Goal: Information Seeking & Learning: Find specific page/section

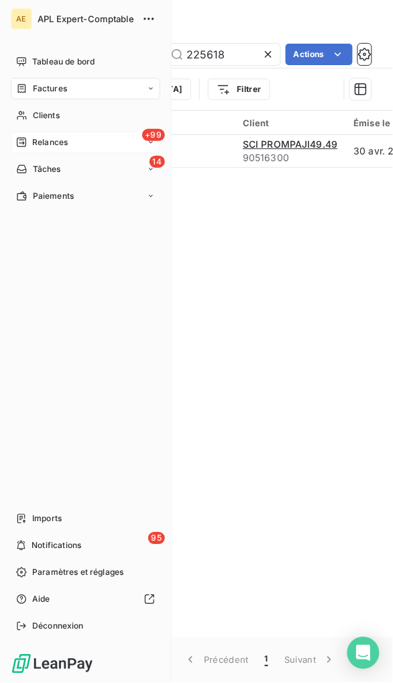
click at [56, 143] on span "Relances" at bounding box center [50, 142] width 36 height 12
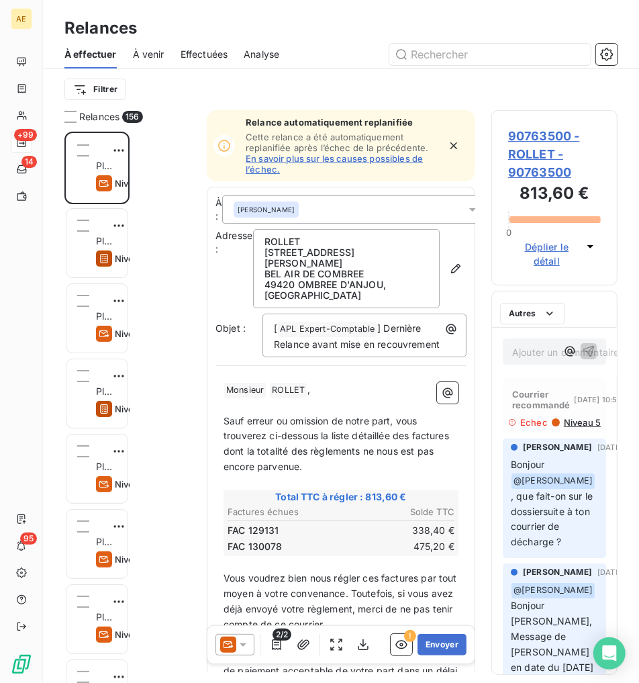
scroll to position [540, 115]
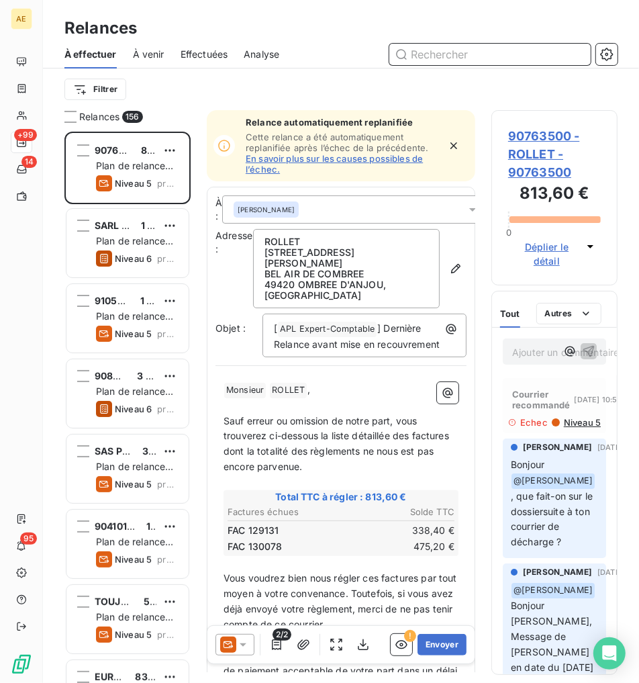
click at [199, 52] on span "Effectuées" at bounding box center [205, 54] width 48 height 13
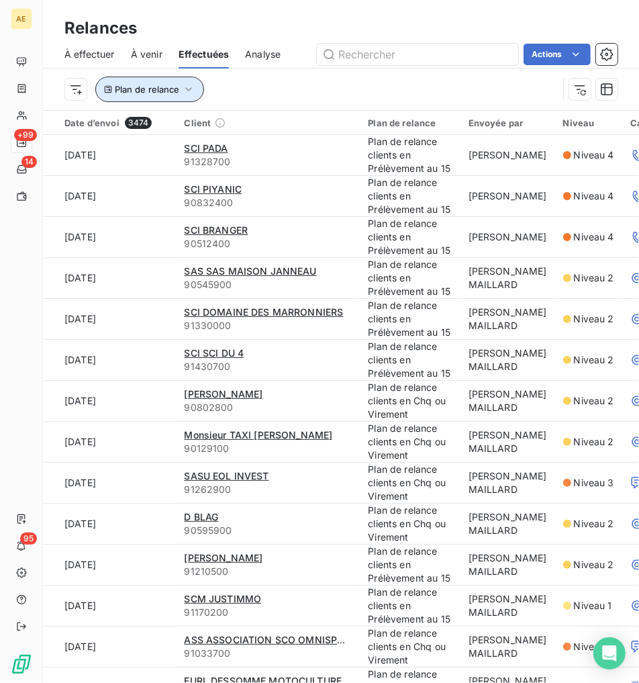
click at [197, 91] on button "Plan de relance" at bounding box center [149, 90] width 109 height 26
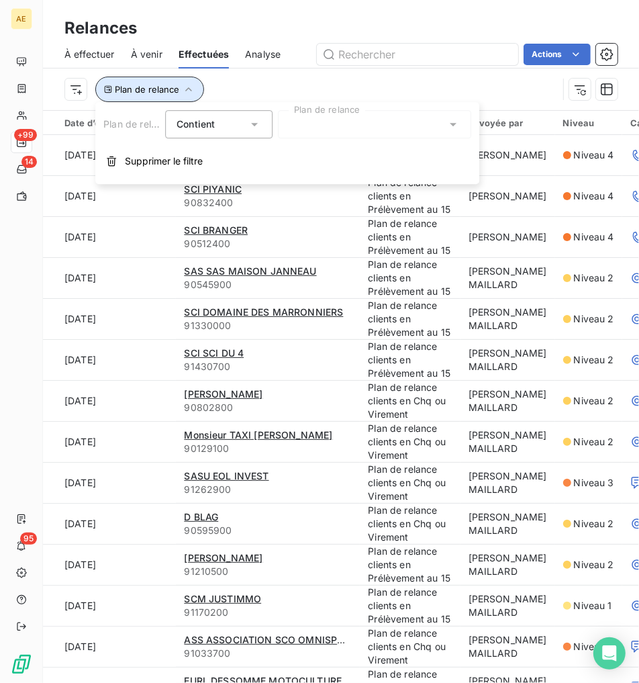
click at [197, 91] on button "Plan de relance" at bounding box center [149, 90] width 109 height 26
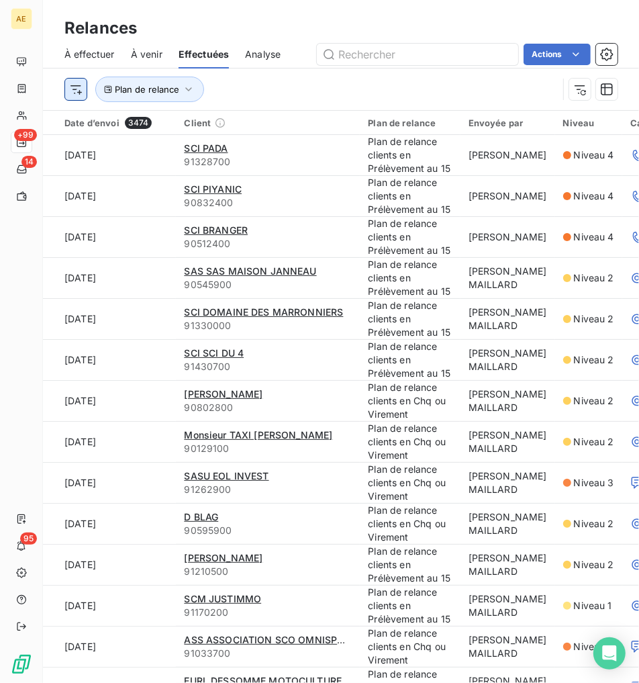
click at [77, 87] on html "AE +99 14 95 Relances À effectuer À venir Effectuées Analyse Actions Plan de re…" at bounding box center [319, 341] width 639 height 683
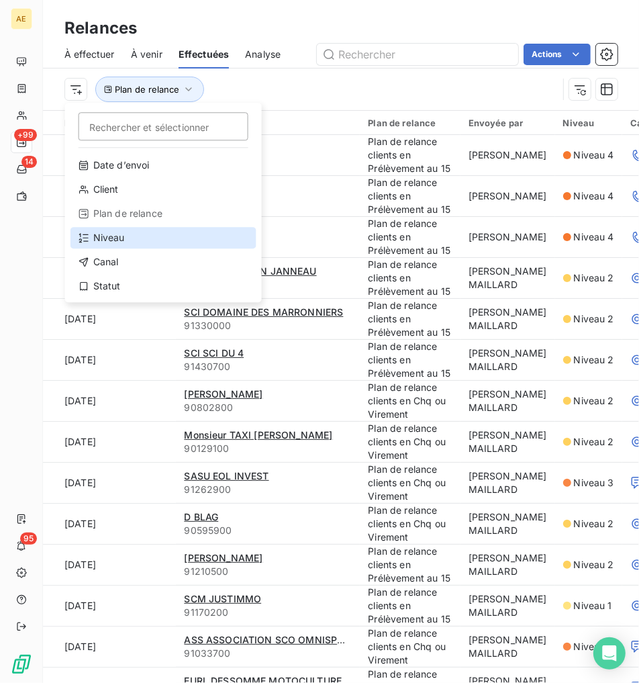
click at [130, 237] on div "Niveau" at bounding box center [163, 237] width 186 height 21
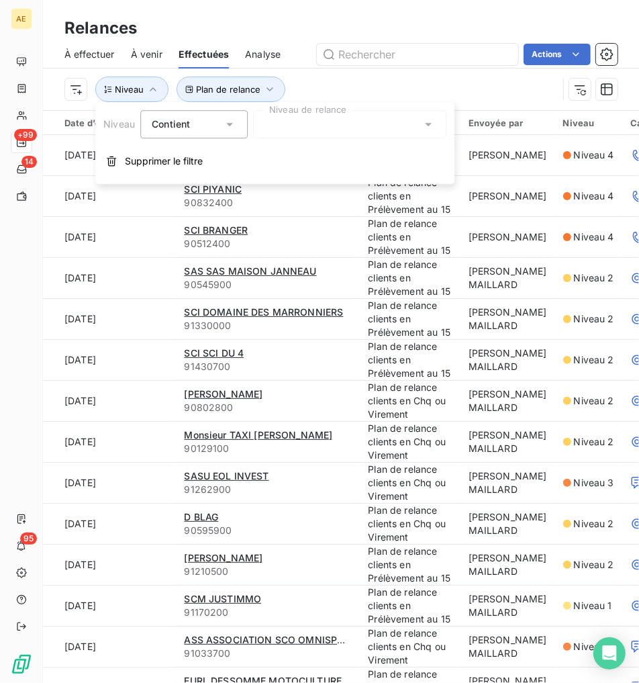
click at [393, 126] on icon at bounding box center [427, 123] width 13 height 13
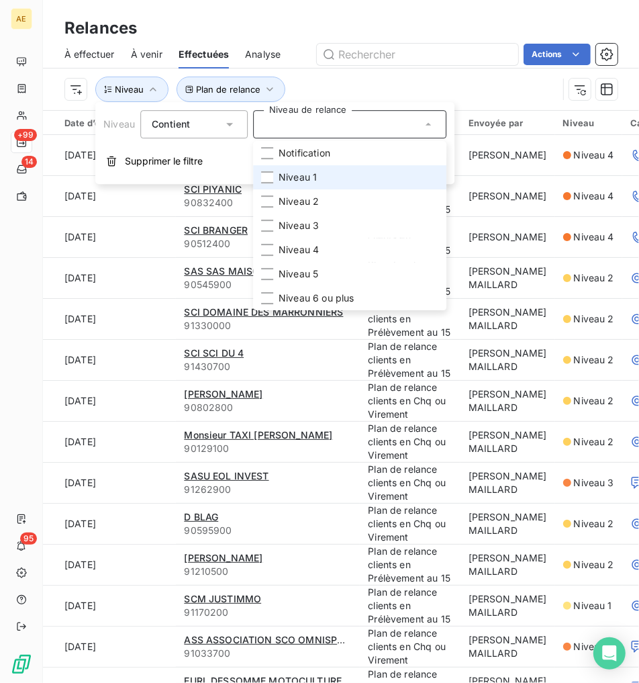
click at [328, 177] on li "Niveau 1" at bounding box center [349, 177] width 193 height 24
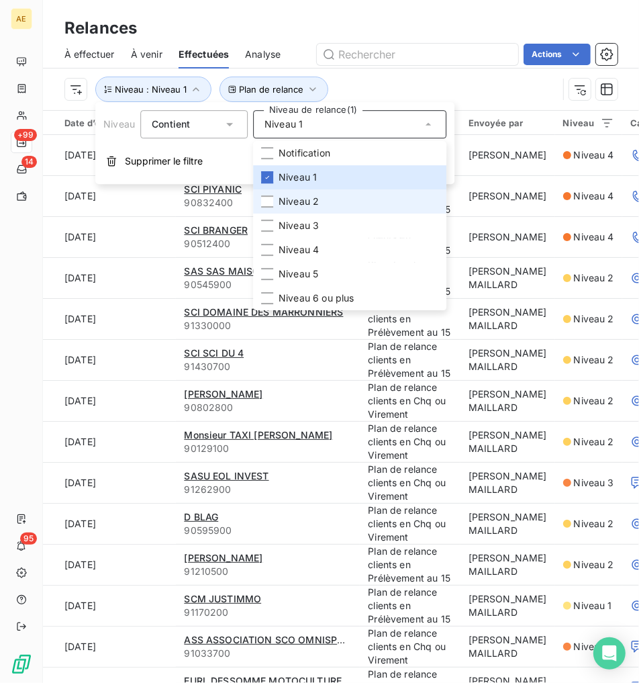
click at [328, 197] on li "Niveau 2" at bounding box center [349, 201] width 193 height 24
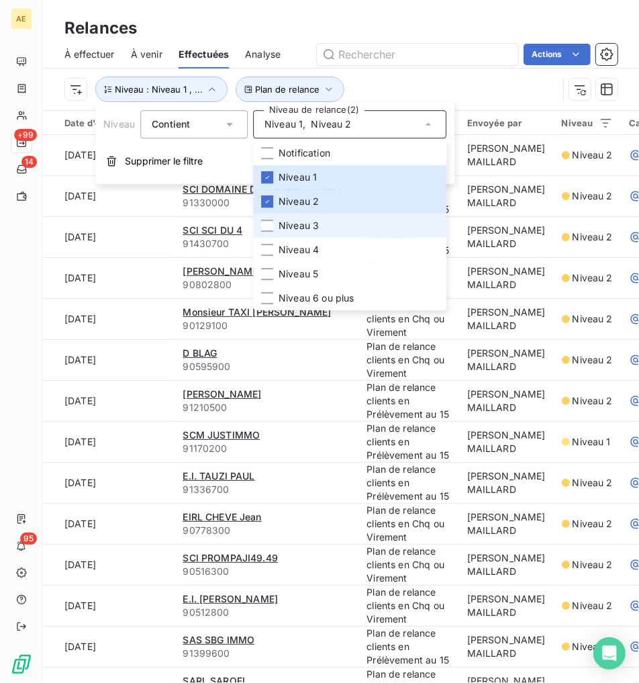
click at [330, 219] on li "Niveau 3" at bounding box center [349, 225] width 193 height 24
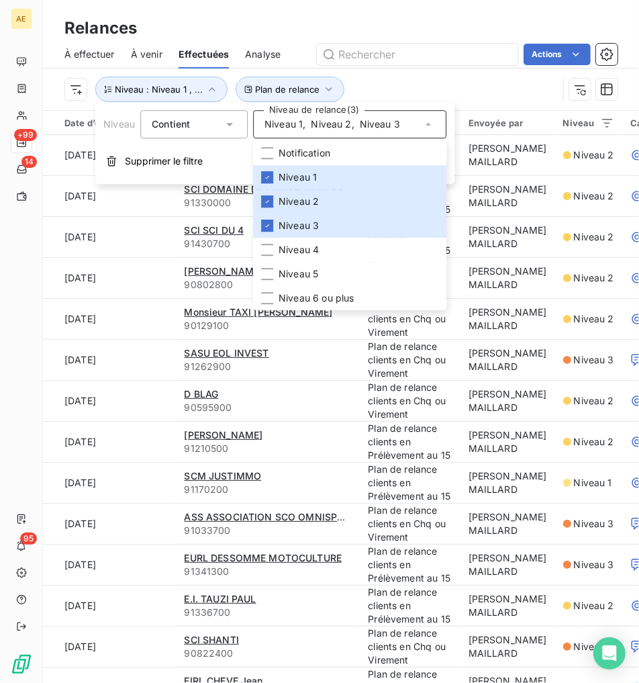
click at [383, 85] on div "Plan de relance Niveau : Niveau 1 , ..." at bounding box center [310, 90] width 493 height 26
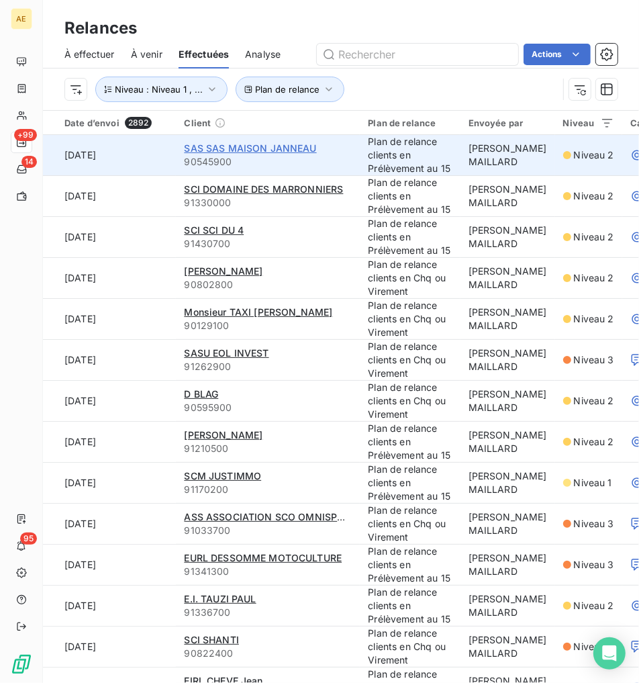
click at [284, 150] on span "SAS SAS MAISON JANNEAU" at bounding box center [250, 147] width 132 height 11
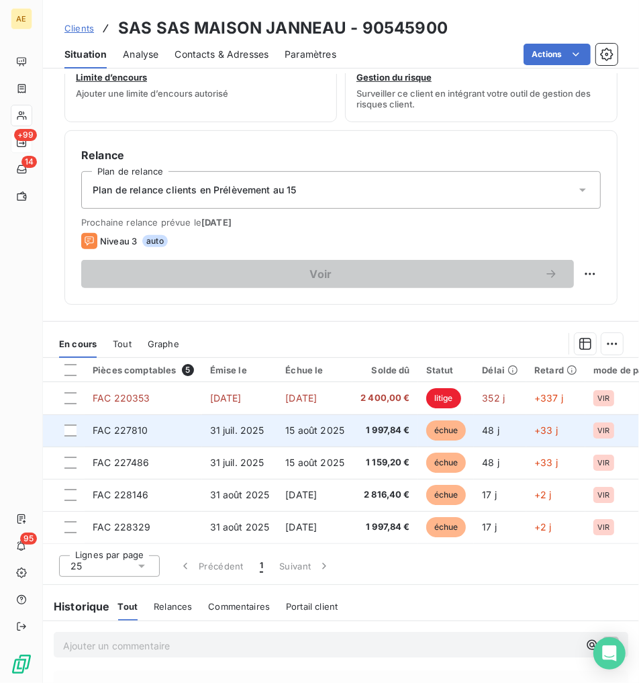
scroll to position [613, 0]
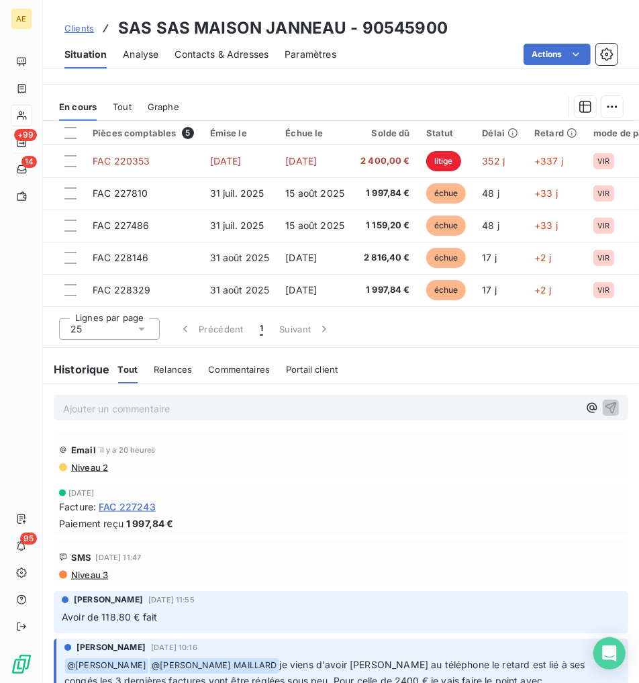
click at [101, 466] on span "Niveau 2" at bounding box center [89, 467] width 38 height 11
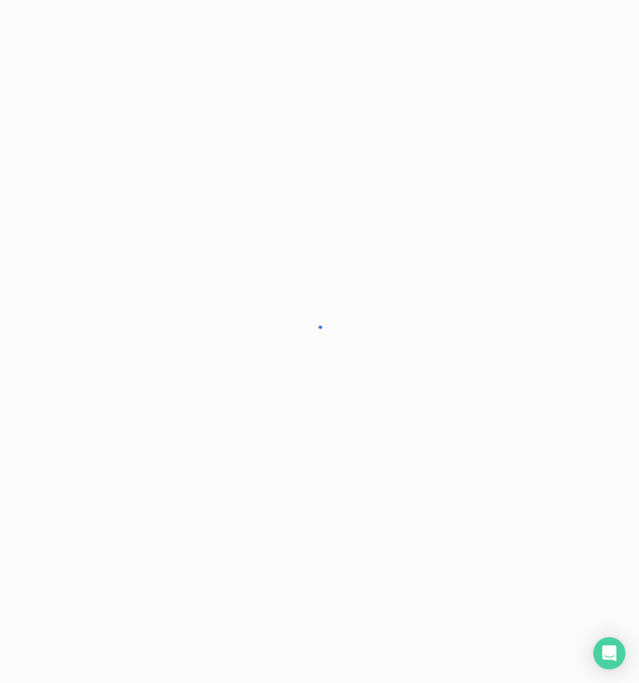
scroll to position [383, 0]
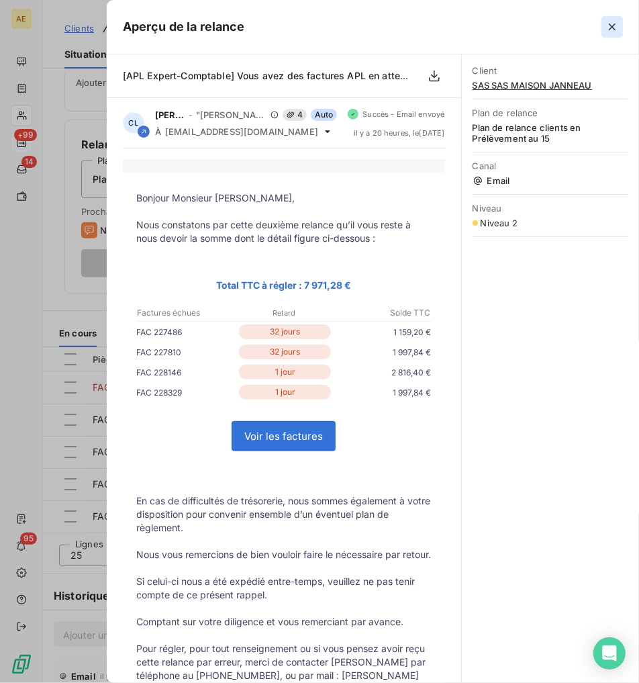
click at [393, 30] on icon "button" at bounding box center [611, 26] width 13 height 13
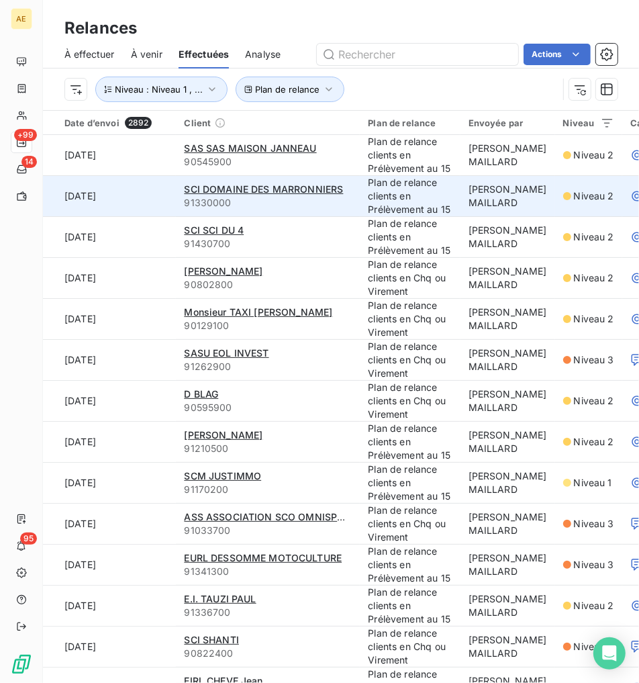
click at [379, 201] on td "Plan de relance clients en Prélèvement au 15" at bounding box center [410, 196] width 100 height 41
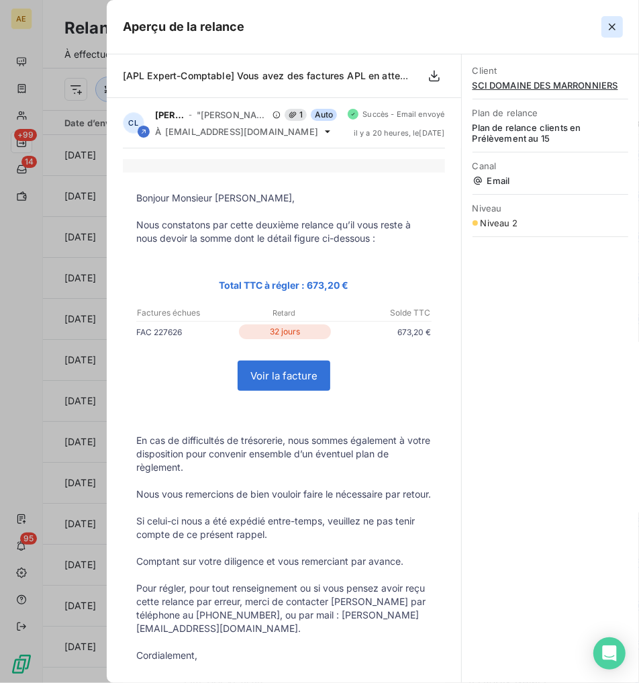
click at [393, 32] on icon "button" at bounding box center [611, 26] width 13 height 13
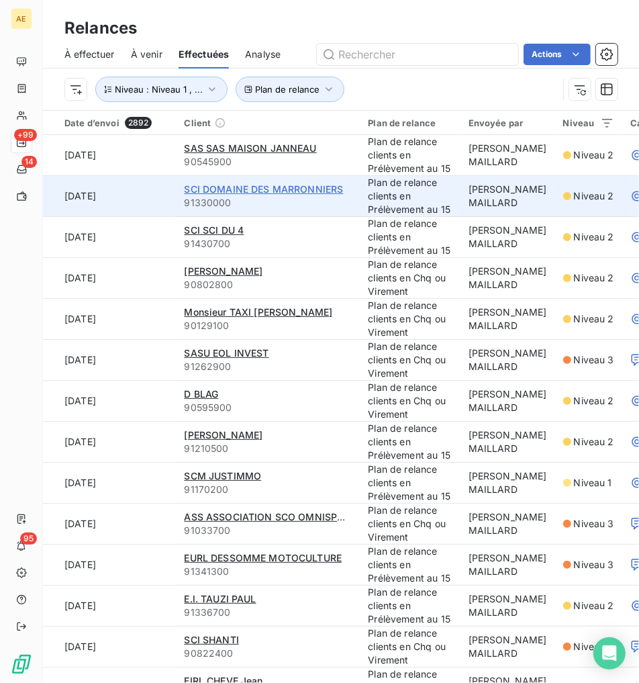
click at [283, 186] on span "SCI DOMAINE DES MARRONNIERS" at bounding box center [263, 188] width 159 height 11
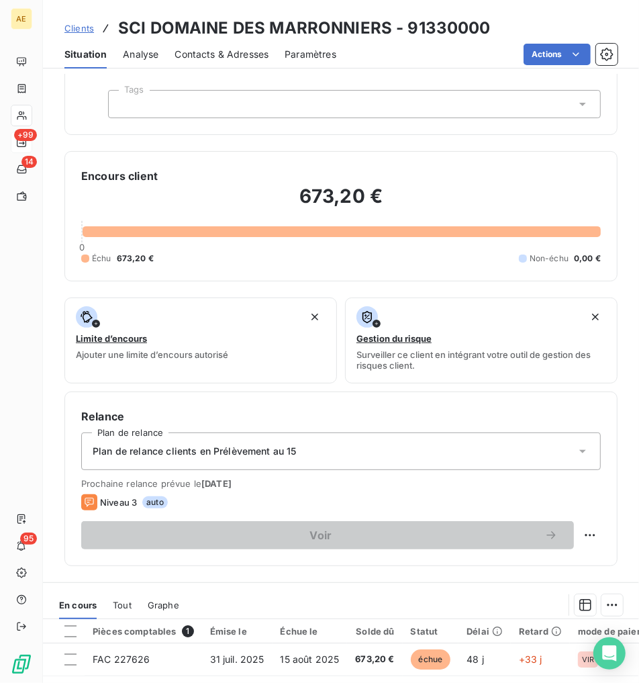
scroll to position [298, 0]
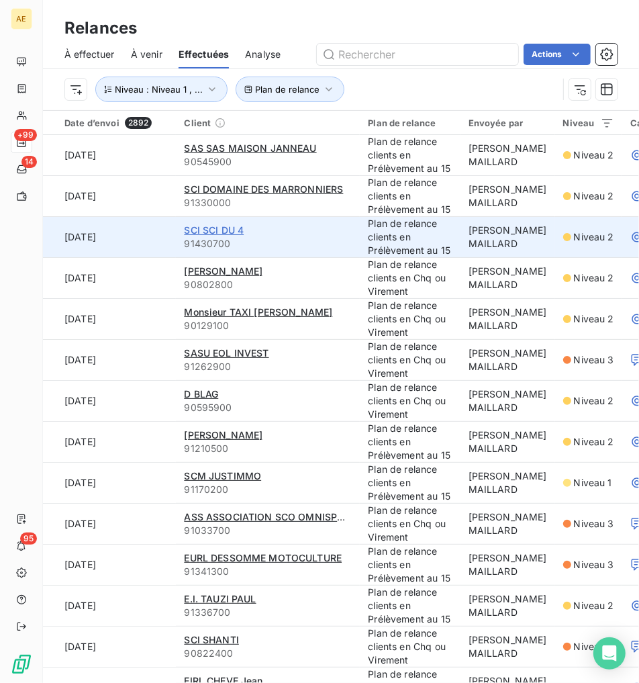
click at [239, 231] on span "SCI SCI DU 4" at bounding box center [214, 229] width 60 height 11
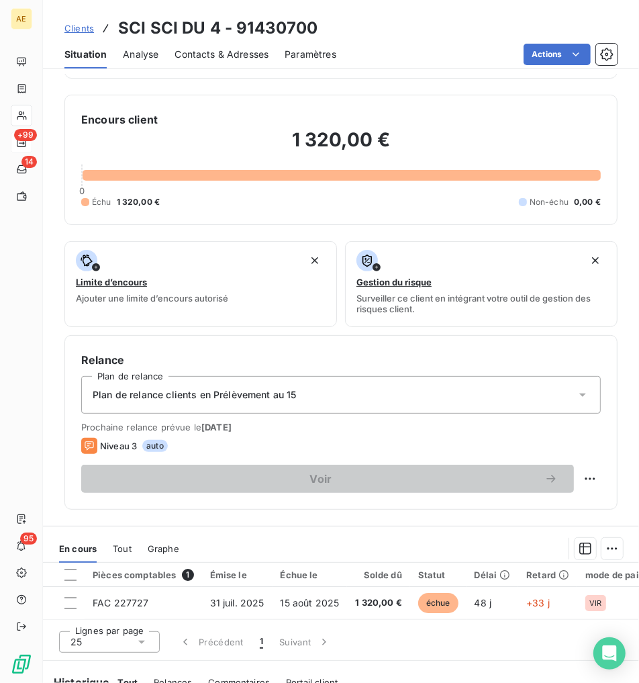
scroll to position [223, 0]
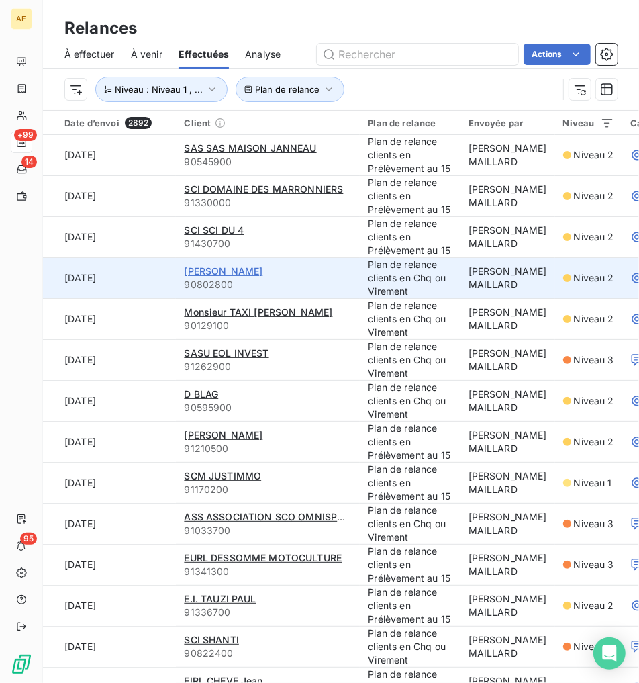
click at [250, 270] on span "[PERSON_NAME]" at bounding box center [223, 270] width 79 height 11
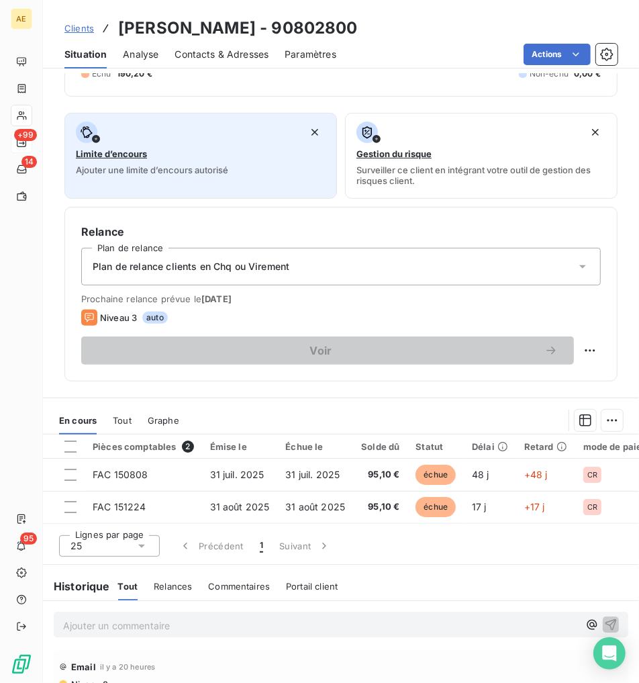
scroll to position [298, 0]
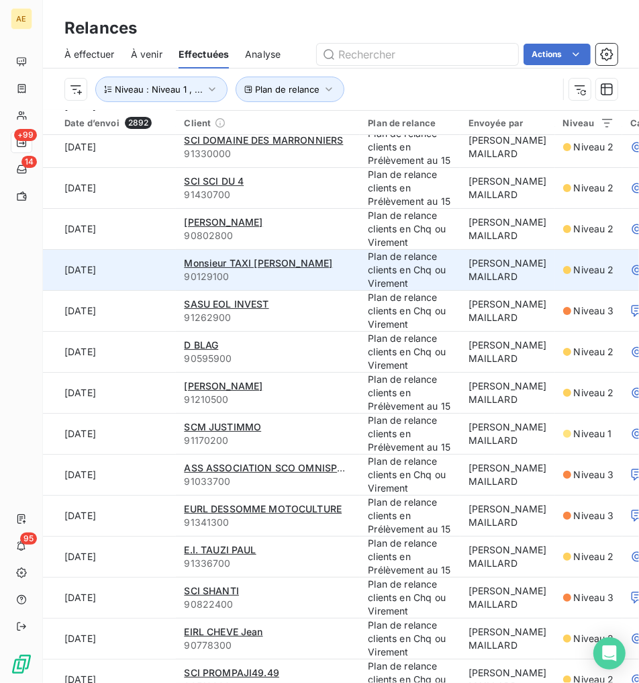
scroll to position [74, 0]
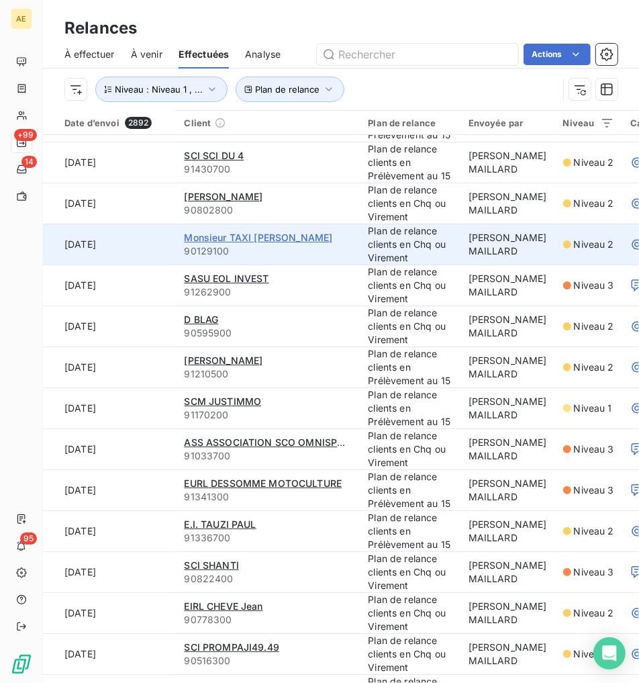
click at [292, 243] on span "Monsieur TAXI [PERSON_NAME]" at bounding box center [258, 237] width 148 height 11
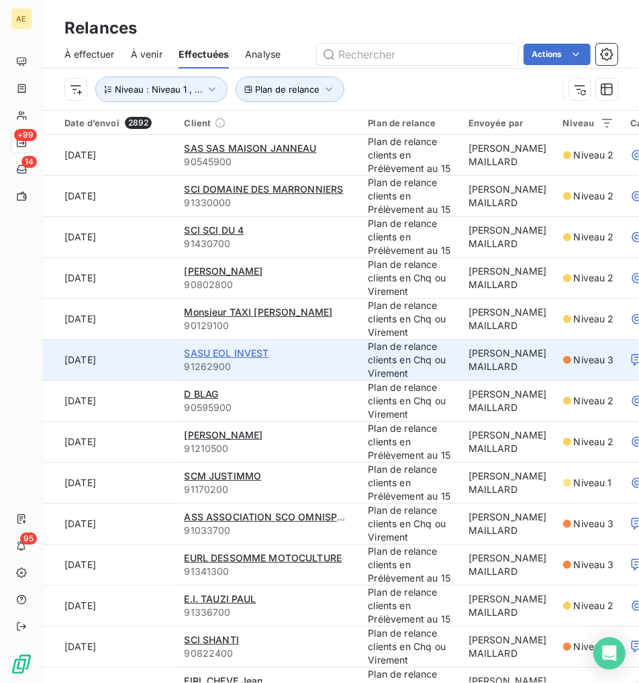
click at [250, 350] on span "SASU EOL INVEST" at bounding box center [226, 352] width 85 height 11
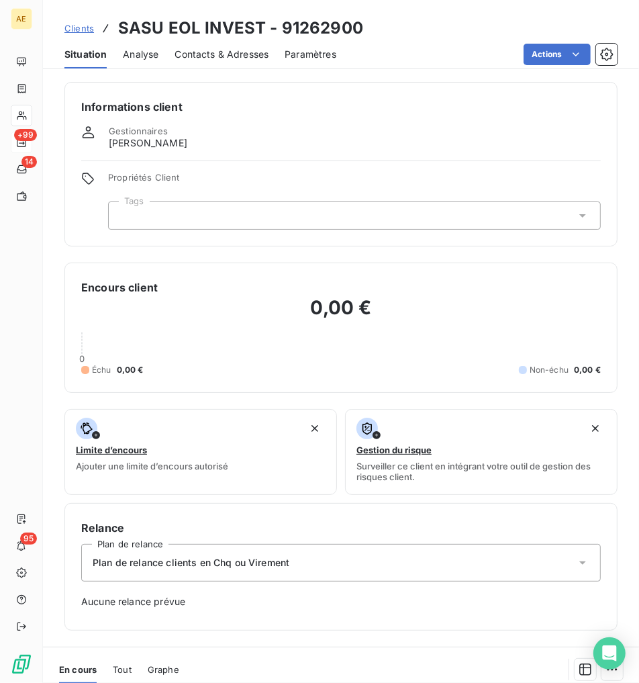
click at [238, 50] on span "Contacts & Adresses" at bounding box center [222, 54] width 94 height 13
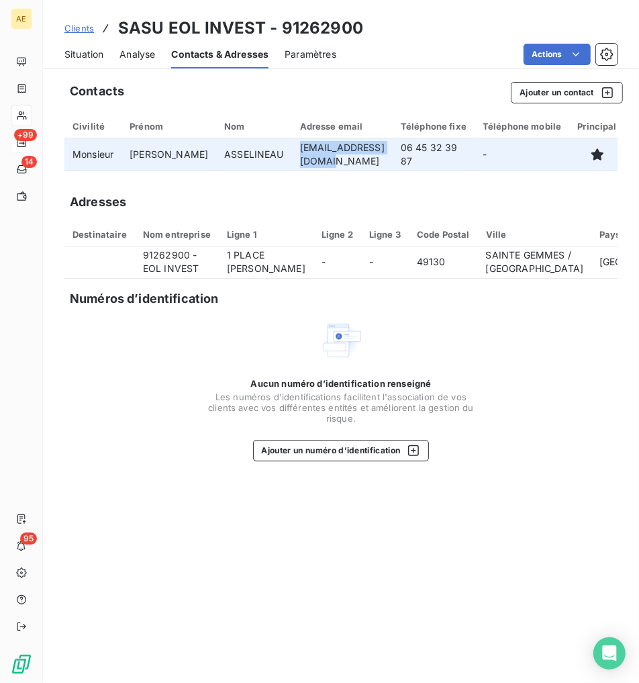
drag, startPoint x: 256, startPoint y: 152, endPoint x: 350, endPoint y: 152, distance: 94.0
click at [350, 152] on td "[EMAIL_ADDRESS][DOMAIN_NAME]" at bounding box center [342, 154] width 101 height 32
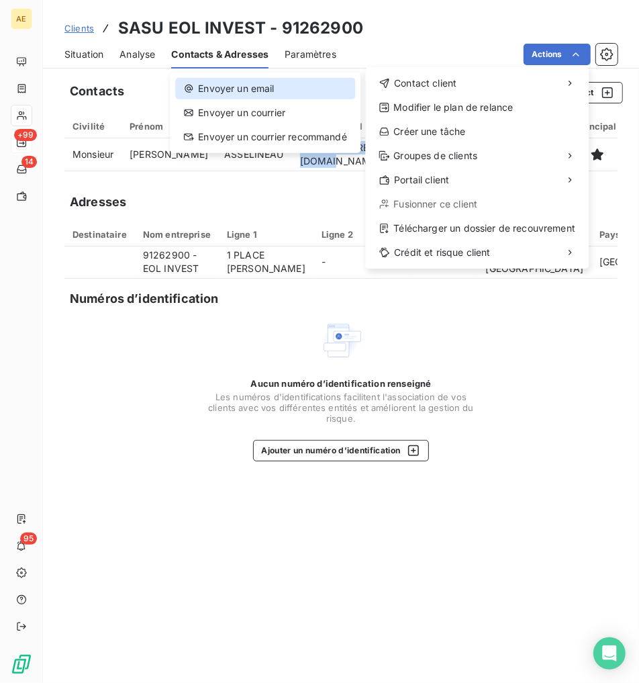
click at [311, 85] on div "Envoyer un email" at bounding box center [265, 88] width 180 height 21
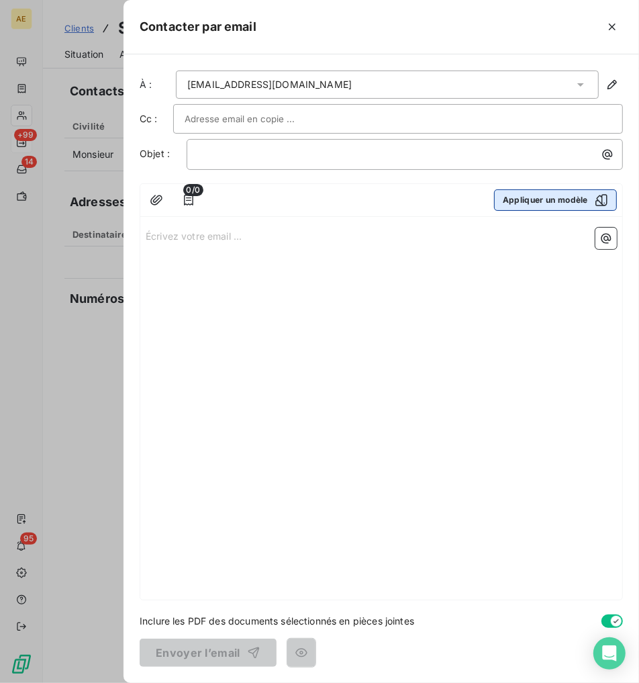
click at [393, 205] on button "Appliquer un modèle" at bounding box center [555, 199] width 123 height 21
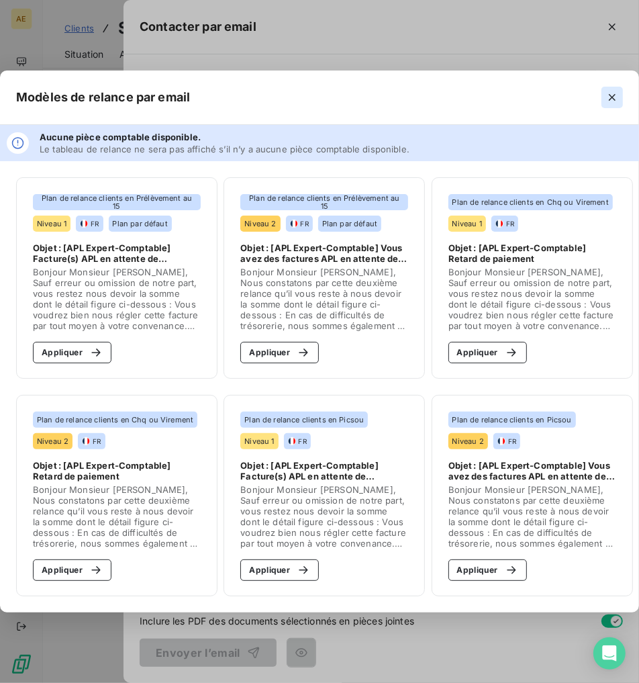
click at [393, 103] on icon "button" at bounding box center [611, 97] width 13 height 13
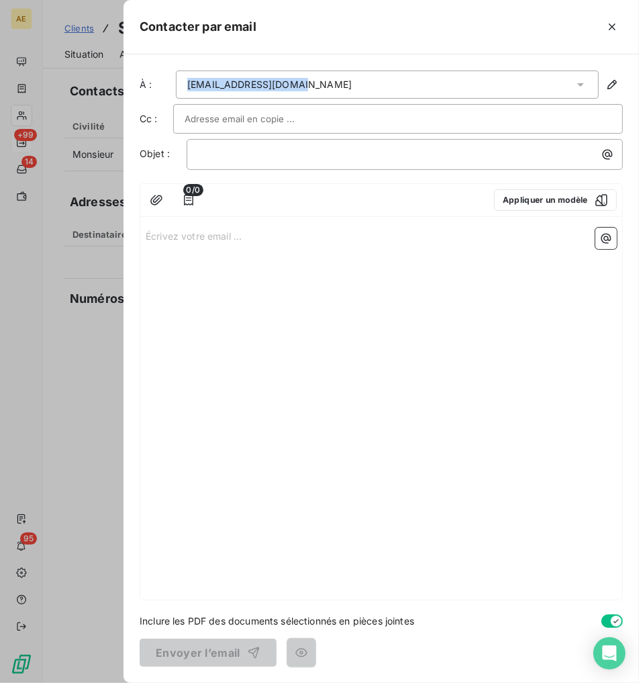
drag, startPoint x: 285, startPoint y: 81, endPoint x: 172, endPoint y: 81, distance: 112.8
click at [172, 81] on div "À : [EMAIL_ADDRESS][DOMAIN_NAME]" at bounding box center [381, 84] width 483 height 28
copy div "À : [EMAIL_ADDRESS][DOMAIN_NAME]"
click at [393, 25] on button "button" at bounding box center [611, 26] width 21 height 21
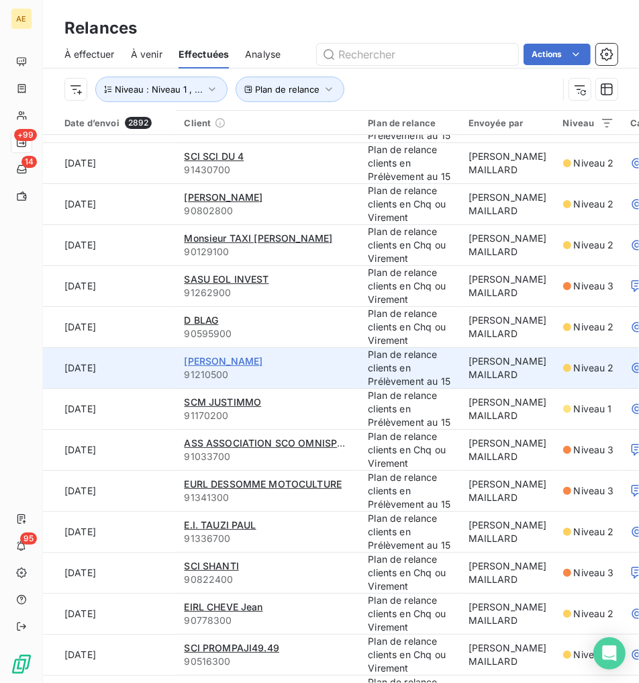
scroll to position [74, 0]
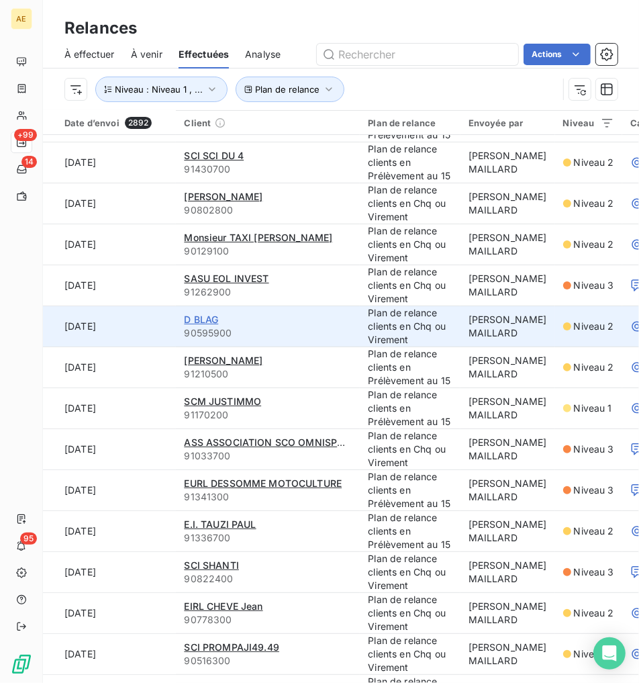
click at [209, 321] on span "D BLAG" at bounding box center [201, 318] width 34 height 11
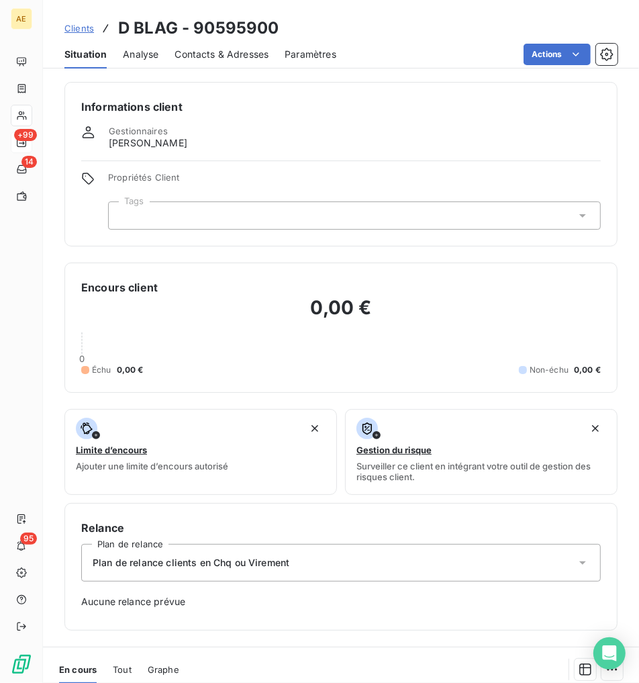
click at [240, 64] on div "Contacts & Adresses" at bounding box center [222, 54] width 94 height 28
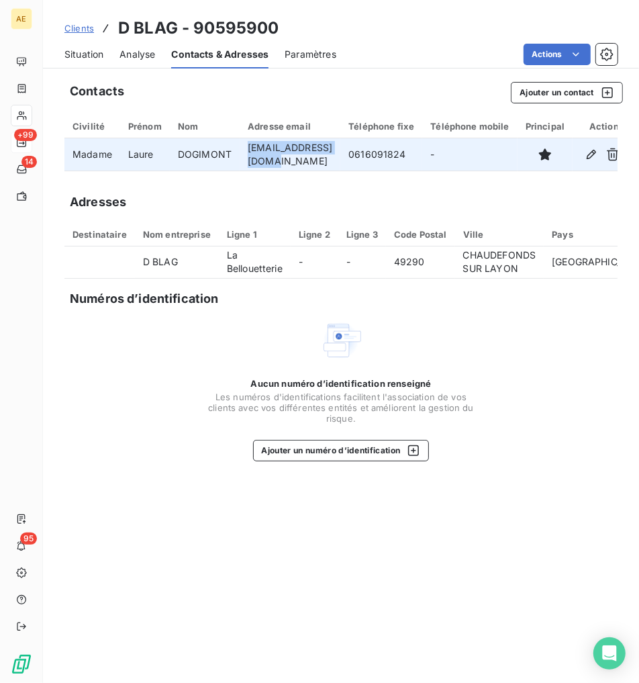
drag, startPoint x: 246, startPoint y: 155, endPoint x: 356, endPoint y: 155, distance: 109.4
click at [340, 155] on td "[EMAIL_ADDRESS][DOMAIN_NAME]" at bounding box center [290, 154] width 101 height 32
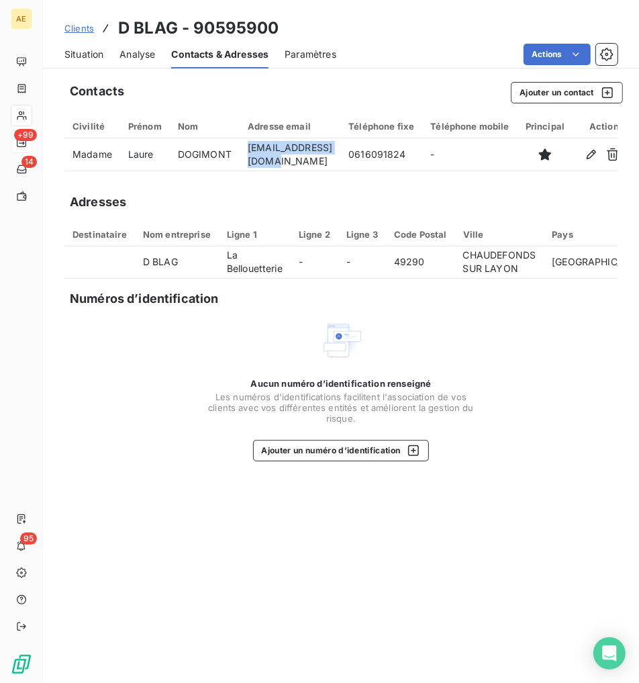
copy td "[EMAIL_ADDRESS][DOMAIN_NAME]"
click at [72, 28] on span "Clients" at bounding box center [79, 28] width 30 height 11
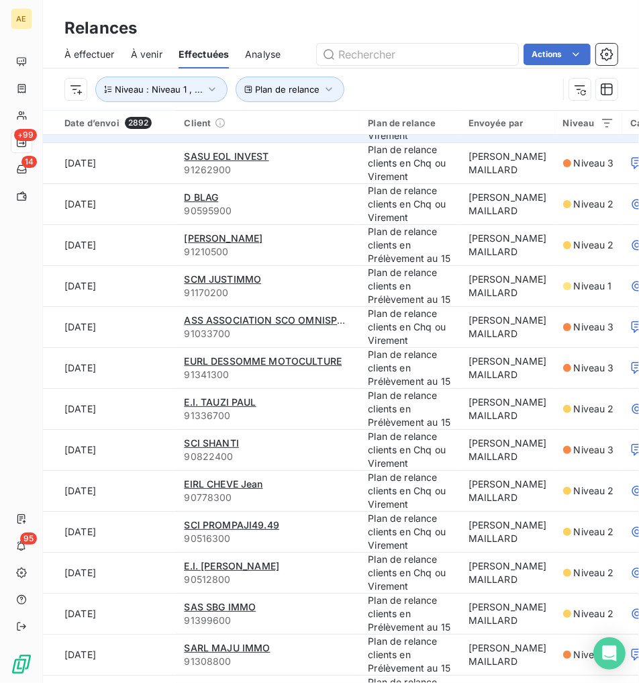
scroll to position [223, 0]
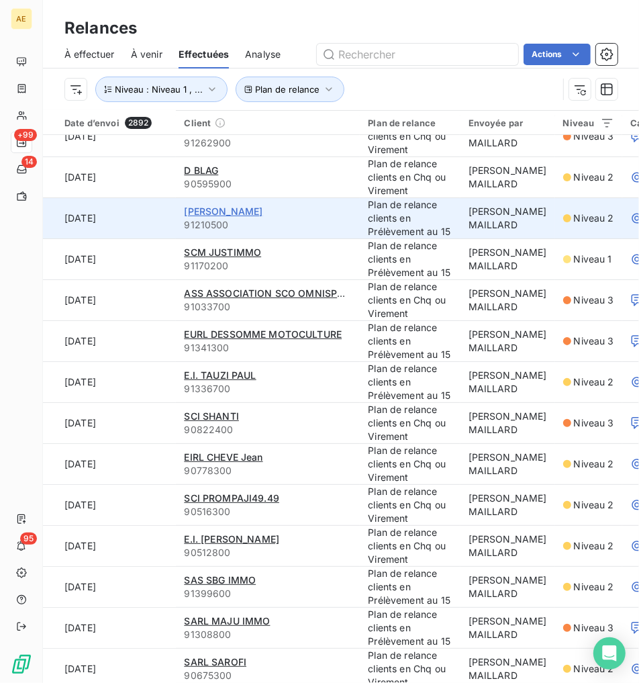
click at [262, 208] on span "[PERSON_NAME]" at bounding box center [223, 210] width 79 height 11
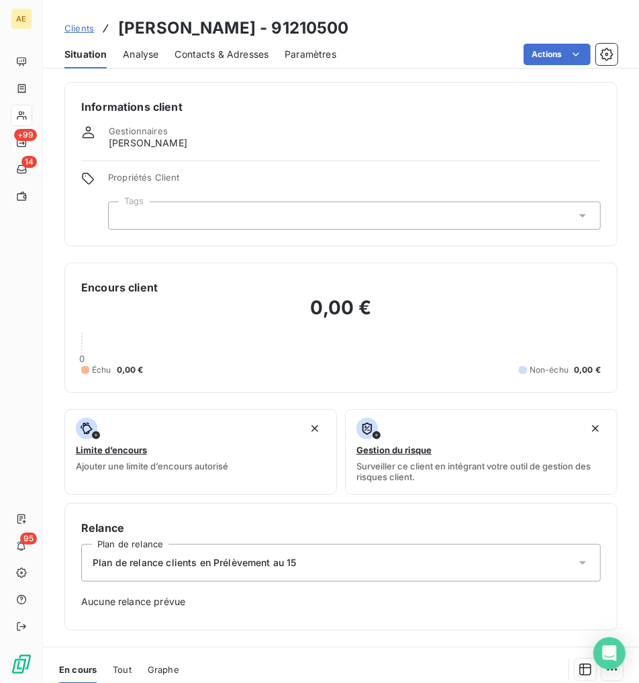
click at [255, 50] on span "Contacts & Adresses" at bounding box center [222, 54] width 94 height 13
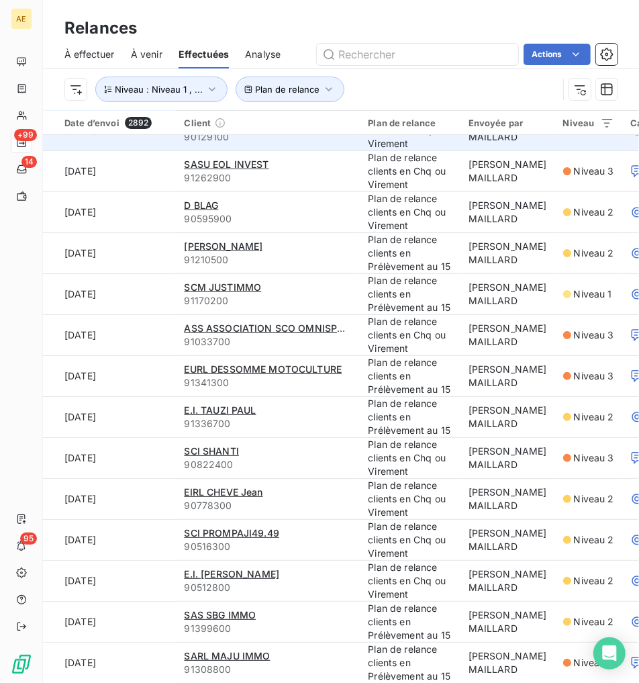
scroll to position [223, 0]
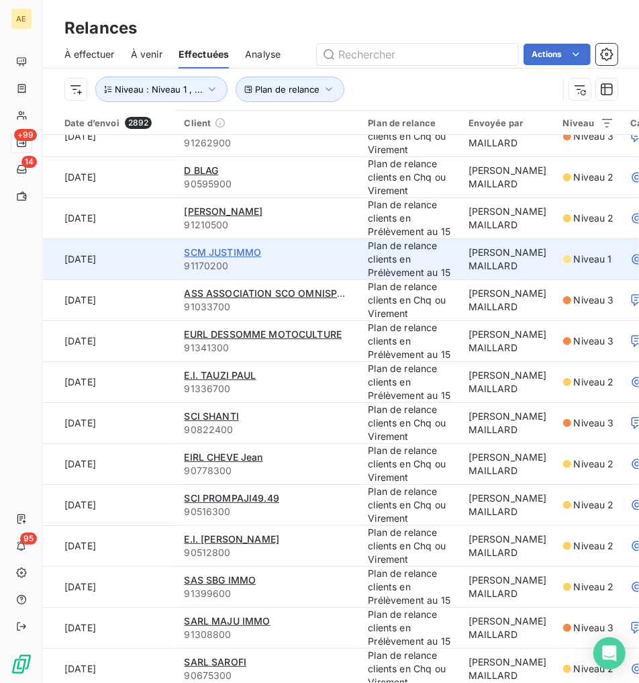
click at [249, 257] on span "SCM JUSTIMMO" at bounding box center [222, 251] width 77 height 11
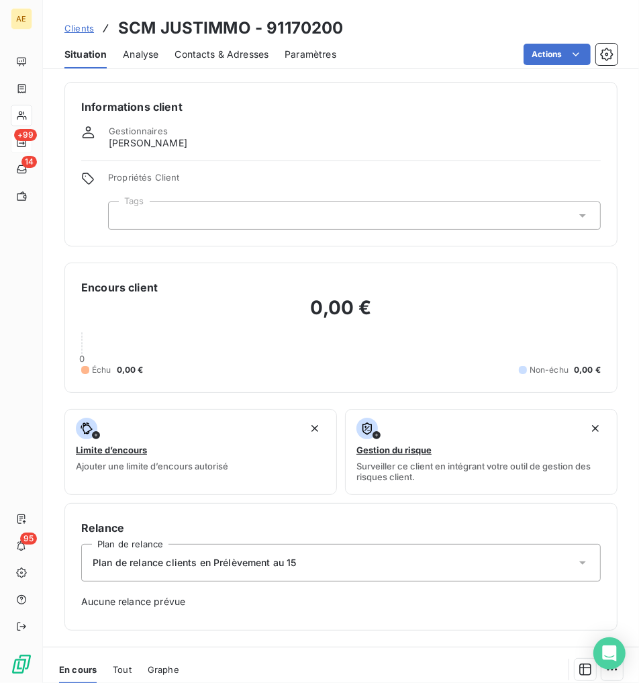
click at [226, 50] on span "Contacts & Adresses" at bounding box center [222, 54] width 94 height 13
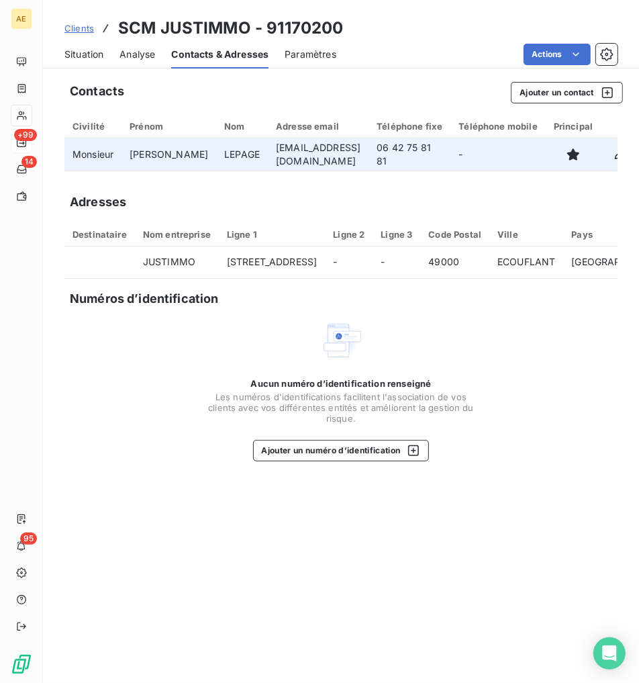
drag, startPoint x: 232, startPoint y: 154, endPoint x: 399, endPoint y: 156, distance: 167.1
click at [368, 156] on td "[EMAIL_ADDRESS][DOMAIN_NAME]" at bounding box center [318, 154] width 101 height 32
click at [368, 154] on td "[EMAIL_ADDRESS][DOMAIN_NAME]" at bounding box center [318, 154] width 101 height 32
drag, startPoint x: 400, startPoint y: 154, endPoint x: 231, endPoint y: 150, distance: 169.2
click at [268, 150] on td "[EMAIL_ADDRESS][DOMAIN_NAME]" at bounding box center [318, 154] width 101 height 32
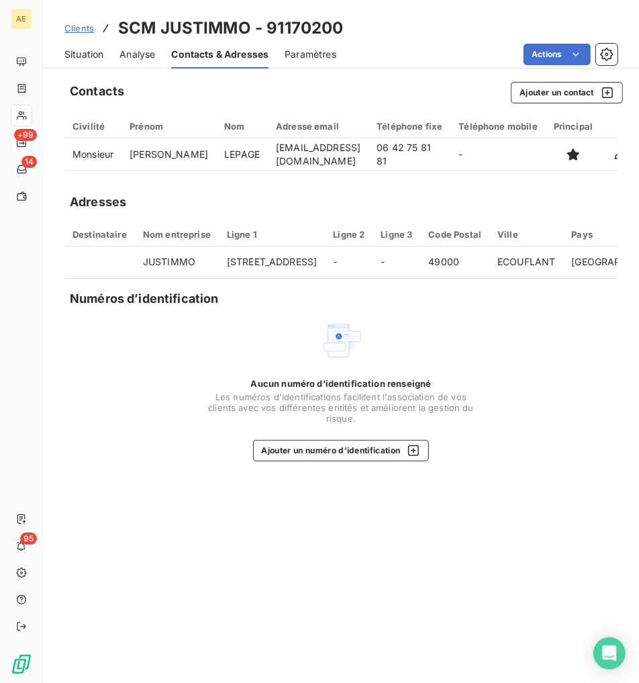
copy td "[EMAIL_ADDRESS][DOMAIN_NAME]"
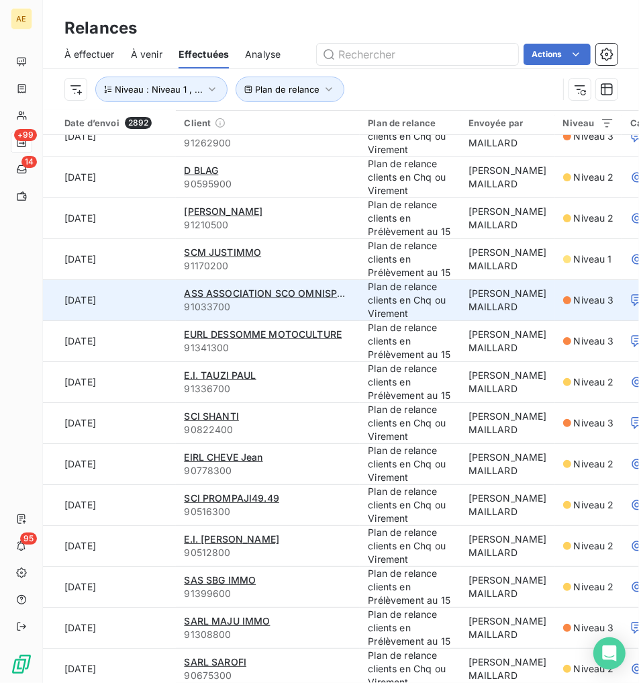
scroll to position [298, 0]
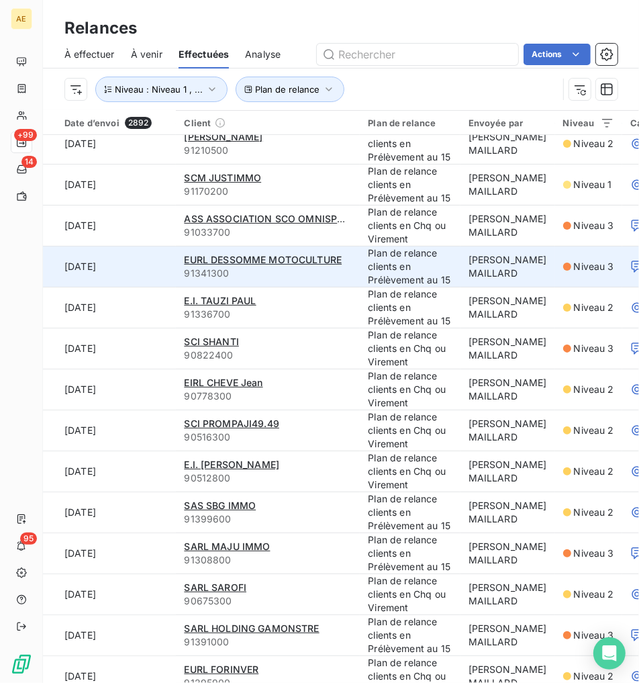
click at [309, 266] on span "91341300" at bounding box center [268, 272] width 168 height 13
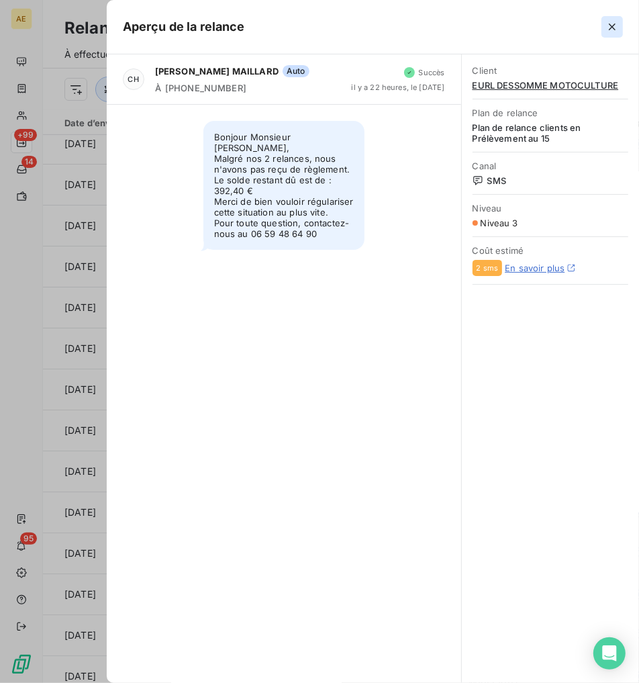
click at [393, 30] on icon "button" at bounding box center [611, 26] width 13 height 13
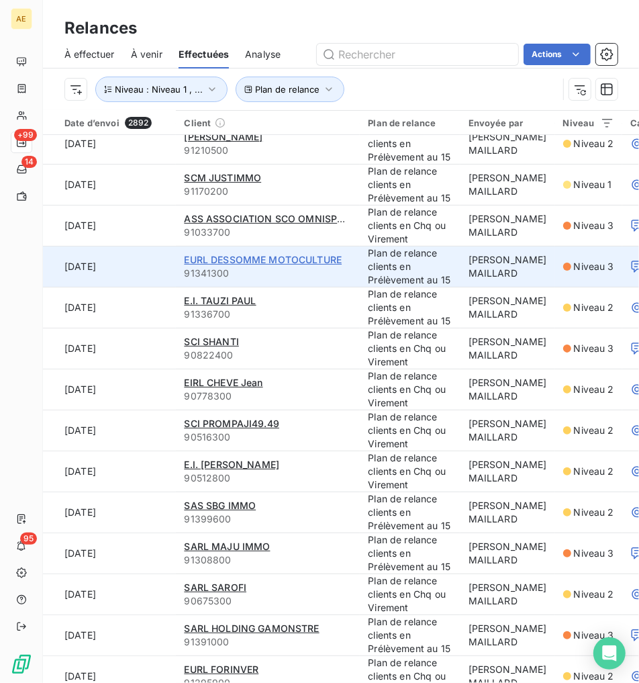
click at [235, 260] on span "EURL DESSOMME MOTOCULTURE" at bounding box center [263, 259] width 158 height 11
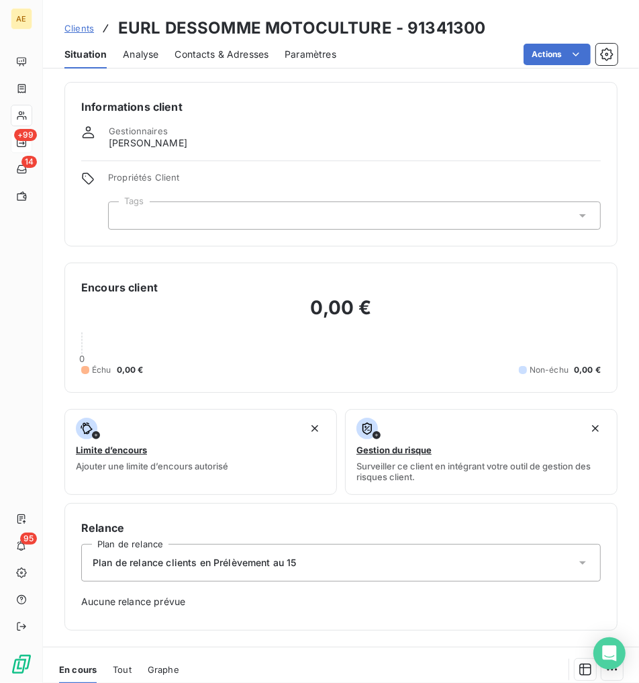
click at [217, 56] on span "Contacts & Adresses" at bounding box center [222, 54] width 94 height 13
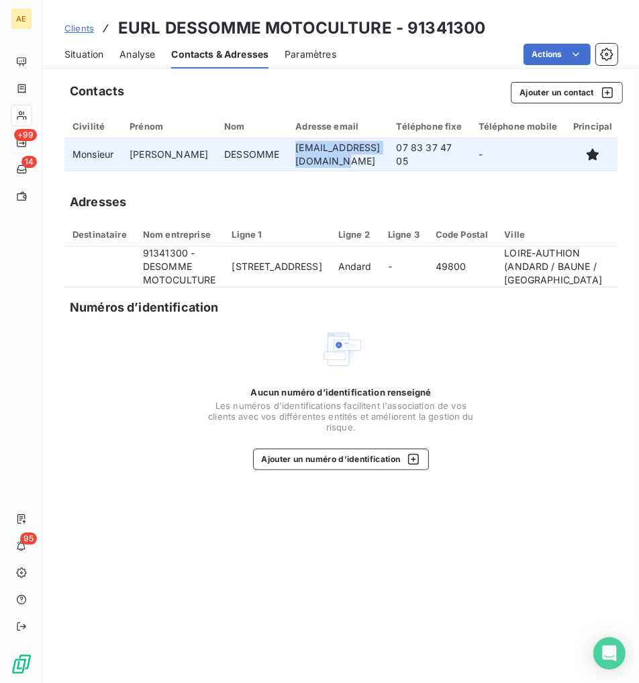
drag, startPoint x: 387, startPoint y: 154, endPoint x: 249, endPoint y: 157, distance: 138.3
click at [287, 157] on td "[EMAIL_ADDRESS][DOMAIN_NAME]" at bounding box center [337, 154] width 101 height 32
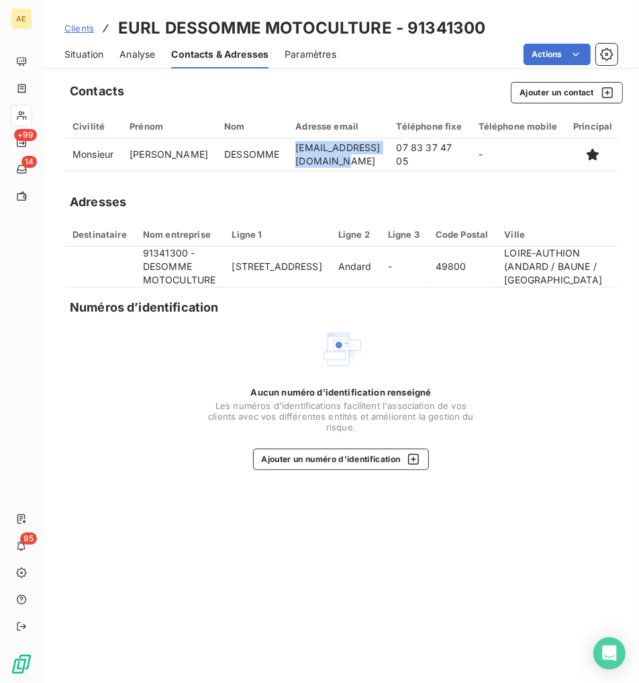
copy td "[EMAIL_ADDRESS][DOMAIN_NAME]"
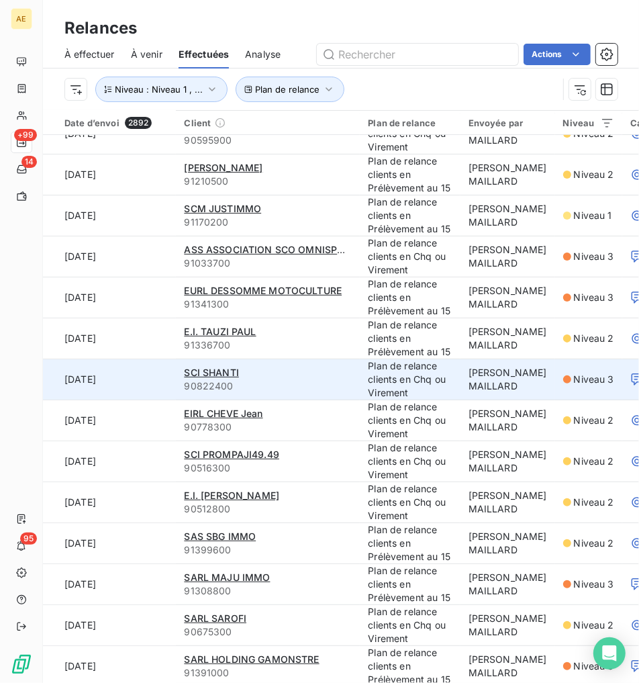
scroll to position [298, 0]
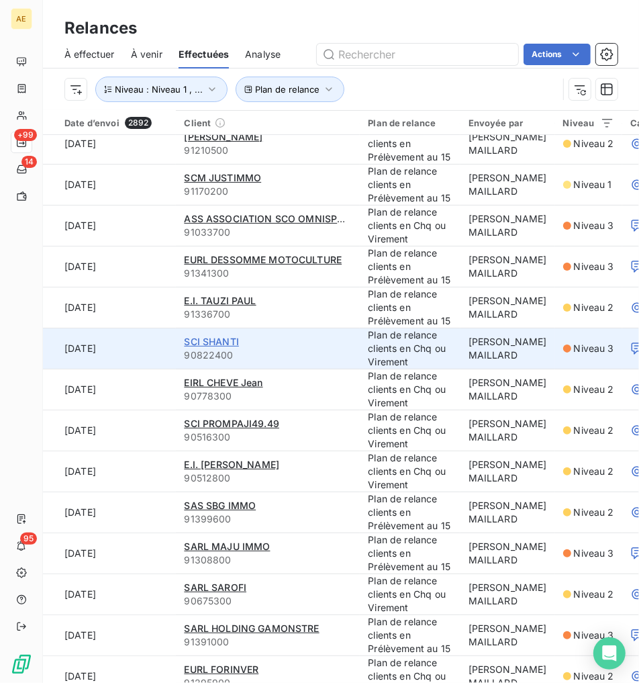
click at [223, 338] on span "SCI SHANTI" at bounding box center [211, 341] width 55 height 11
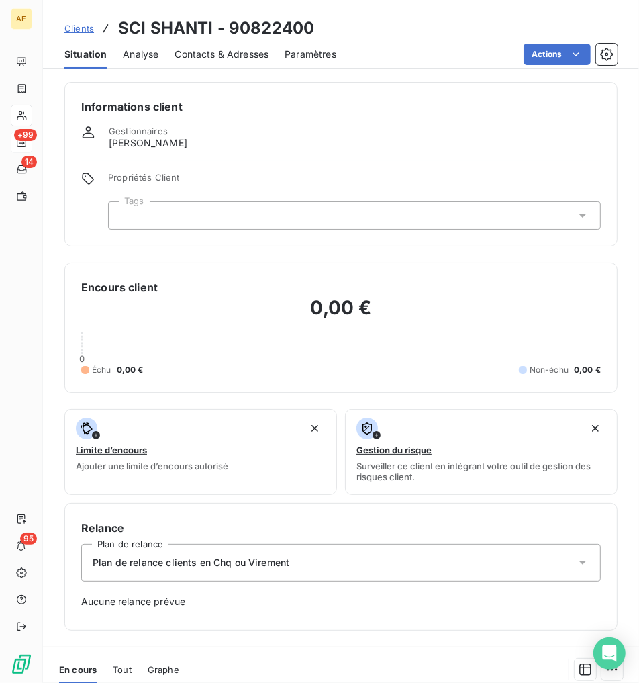
click at [215, 54] on span "Contacts & Adresses" at bounding box center [222, 54] width 94 height 13
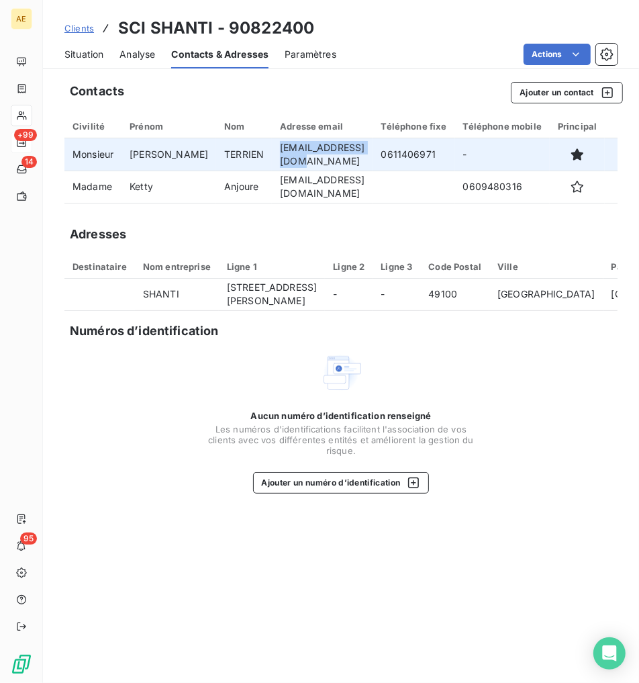
drag, startPoint x: 242, startPoint y: 156, endPoint x: 330, endPoint y: 162, distance: 88.1
click at [330, 162] on td "[EMAIL_ADDRESS][DOMAIN_NAME]" at bounding box center [322, 154] width 101 height 32
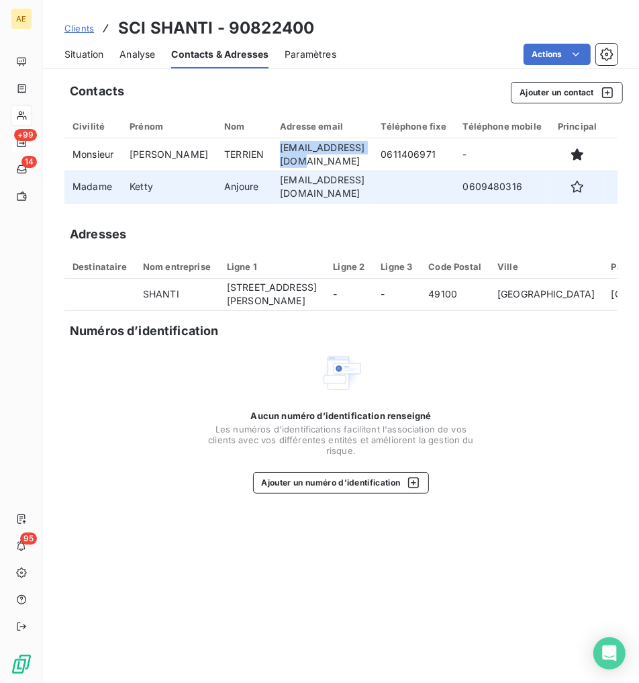
copy td "[EMAIL_ADDRESS][DOMAIN_NAME]"
drag, startPoint x: 238, startPoint y: 187, endPoint x: 372, endPoint y: 188, distance: 134.2
click at [372, 188] on tr "[PERSON_NAME] [EMAIL_ADDRESS][DOMAIN_NAME] 0609480316" at bounding box center [363, 186] width 599 height 32
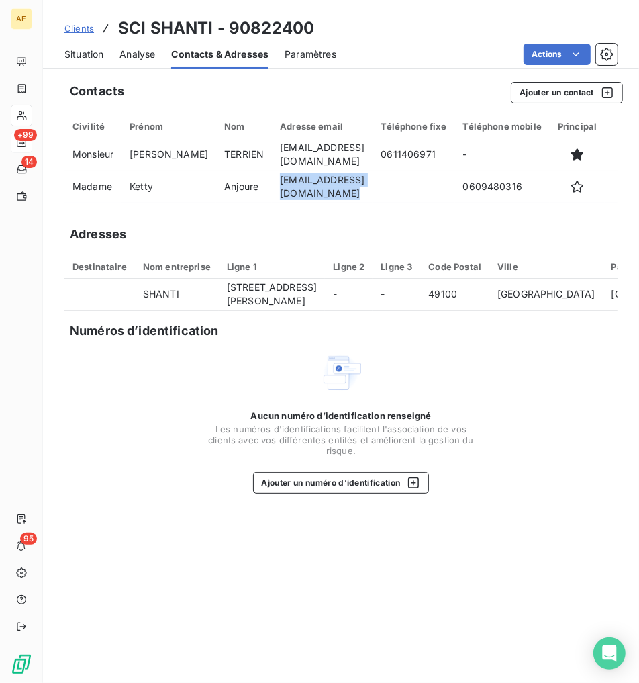
copy td "[EMAIL_ADDRESS][DOMAIN_NAME]"
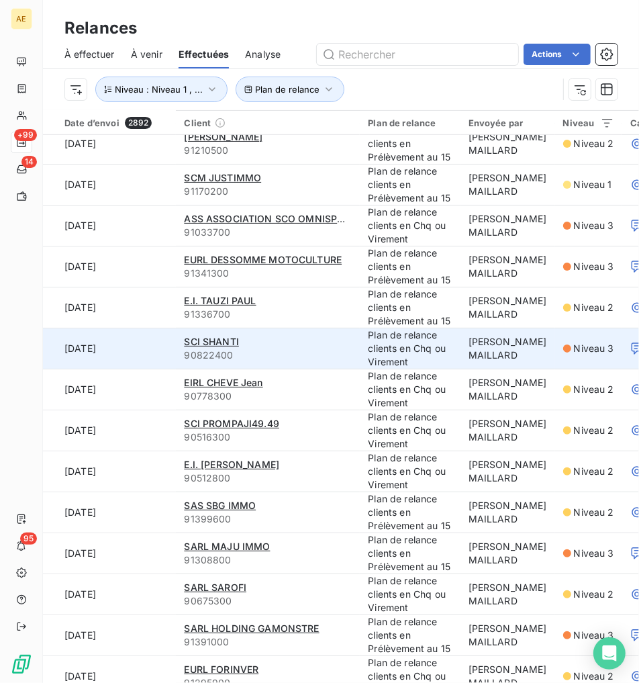
scroll to position [372, 0]
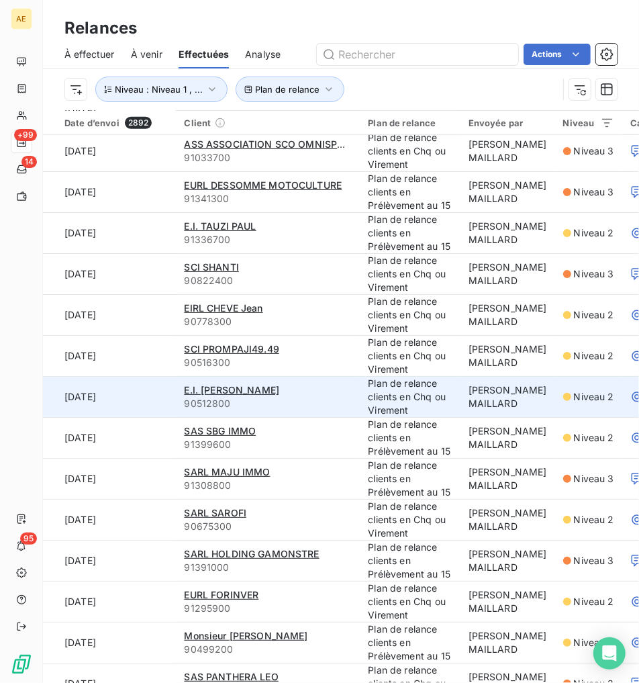
click at [305, 393] on div "E.I. [PERSON_NAME]" at bounding box center [268, 389] width 168 height 13
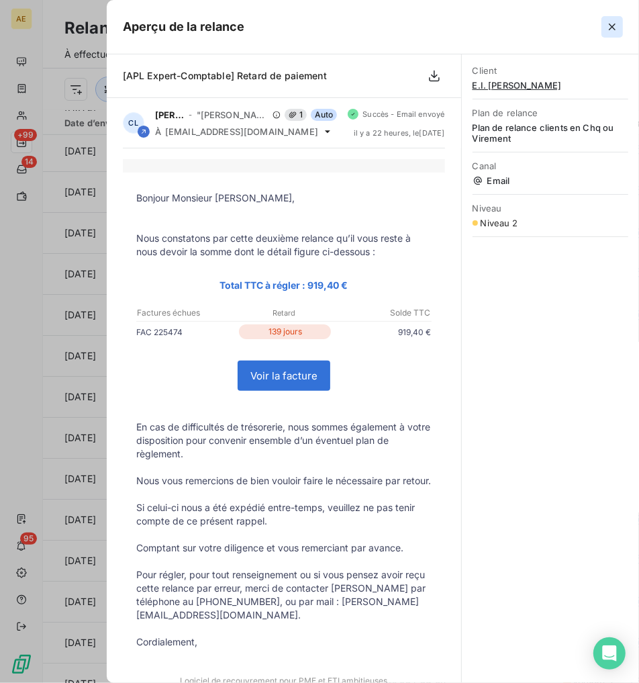
click at [393, 22] on icon "button" at bounding box center [611, 26] width 13 height 13
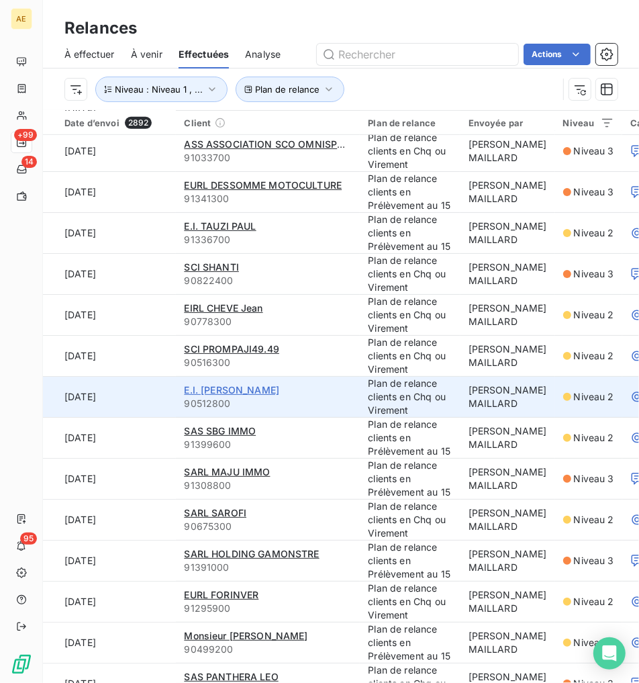
click at [246, 387] on span "E.I. [PERSON_NAME]" at bounding box center [231, 389] width 95 height 11
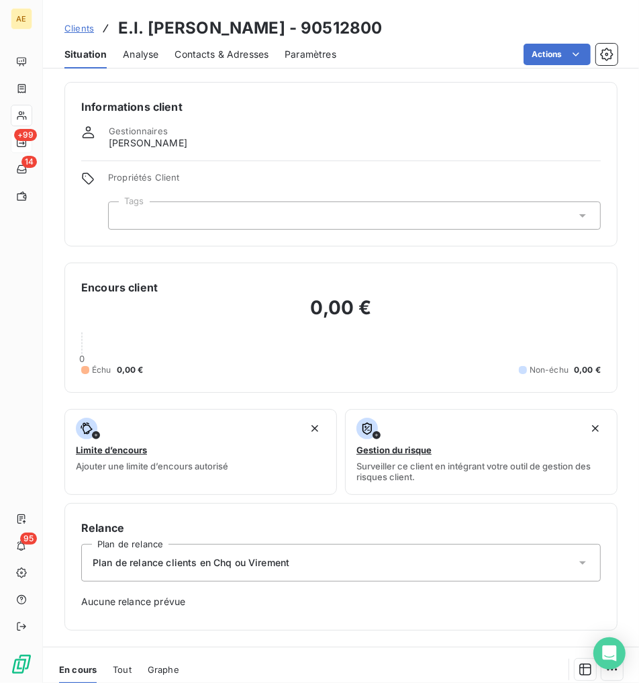
click at [246, 55] on span "Contacts & Adresses" at bounding box center [222, 54] width 94 height 13
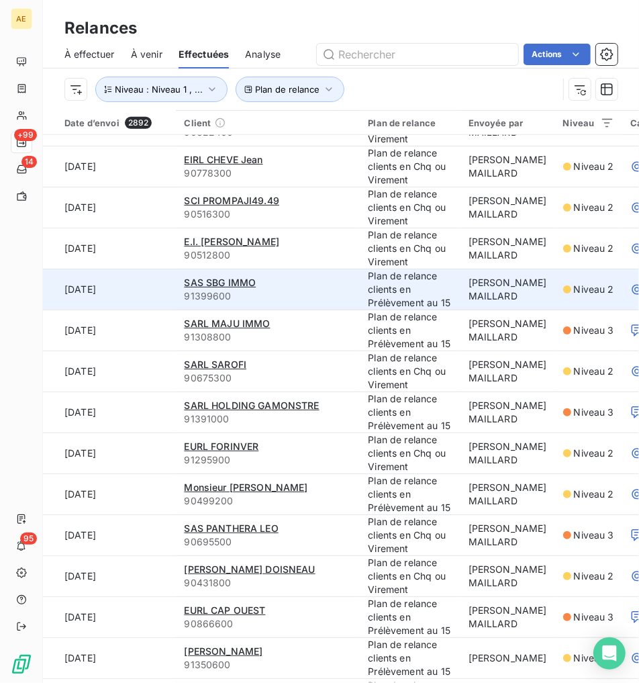
scroll to position [521, 0]
click at [238, 286] on span "SAS SBG IMMO" at bounding box center [220, 281] width 72 height 11
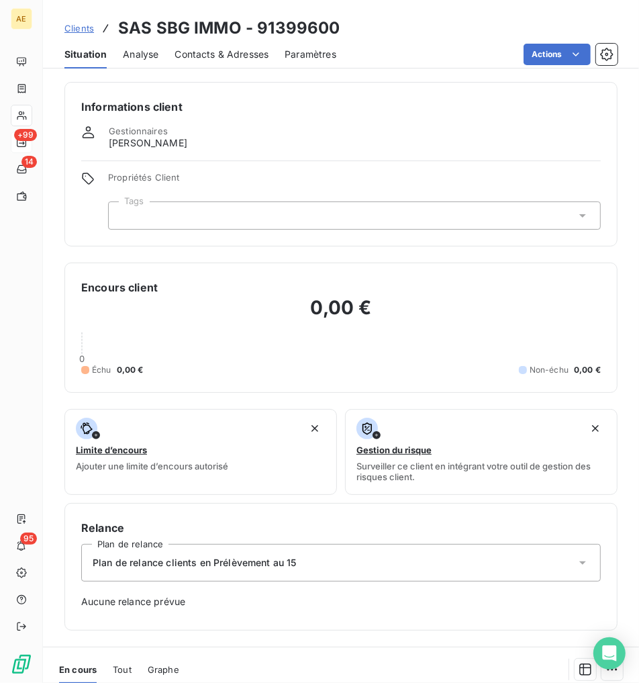
click at [239, 54] on span "Contacts & Adresses" at bounding box center [222, 54] width 94 height 13
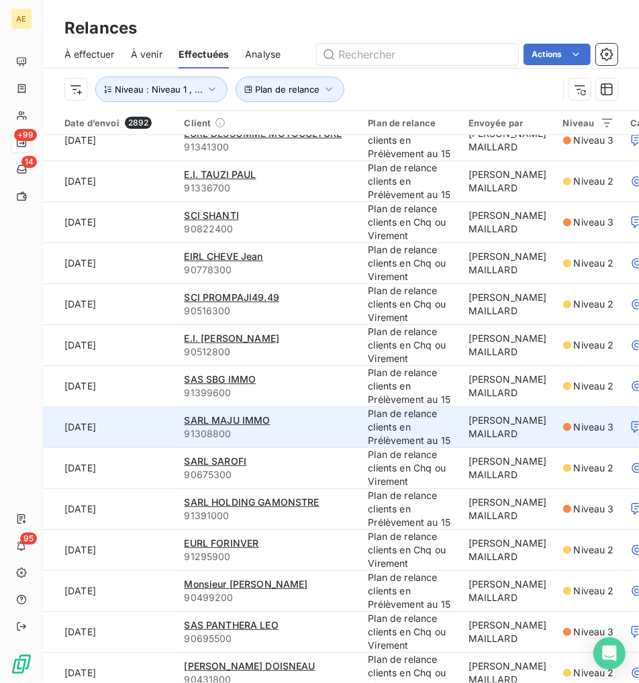
scroll to position [447, 0]
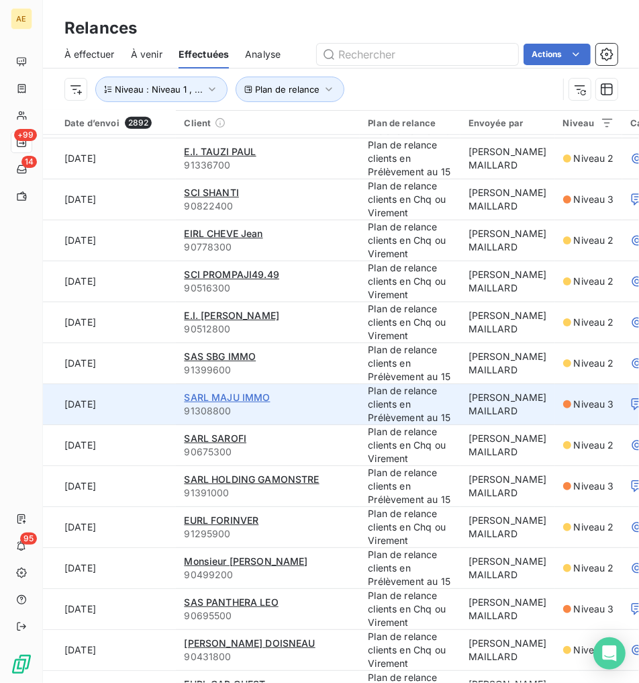
click at [238, 397] on span "SARL MAJU IMMO" at bounding box center [227, 396] width 86 height 11
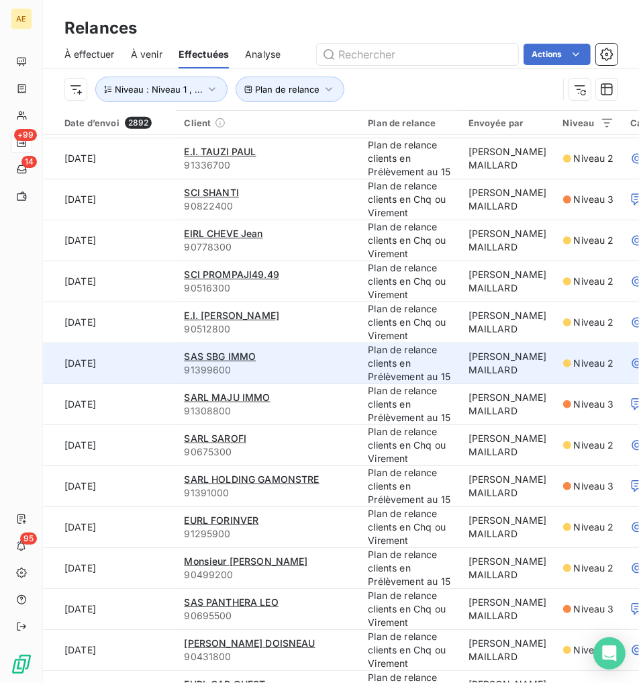
scroll to position [521, 0]
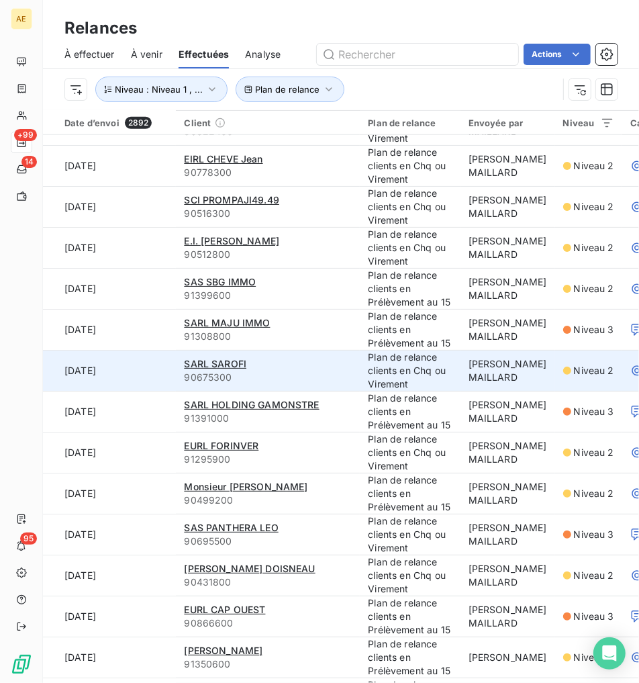
click at [242, 358] on div "SARL SAROFI" at bounding box center [268, 363] width 168 height 13
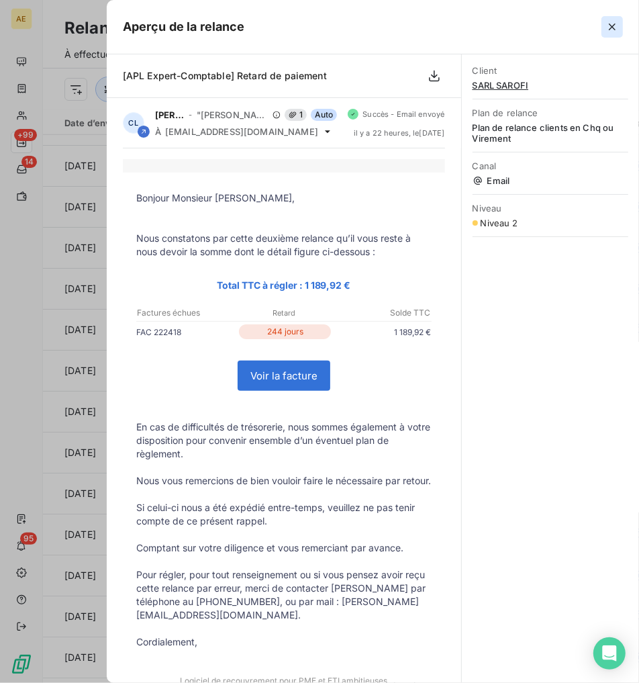
click at [393, 28] on icon "button" at bounding box center [611, 26] width 13 height 13
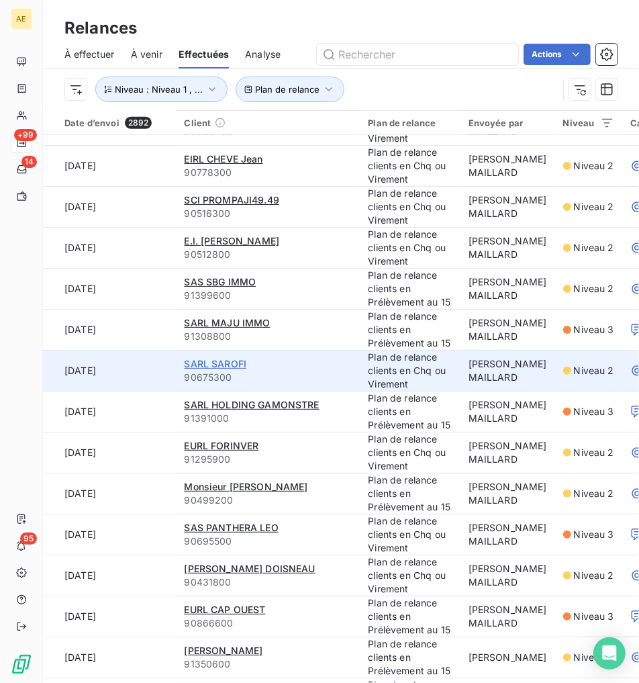
click at [230, 359] on span "SARL SAROFI" at bounding box center [215, 363] width 62 height 11
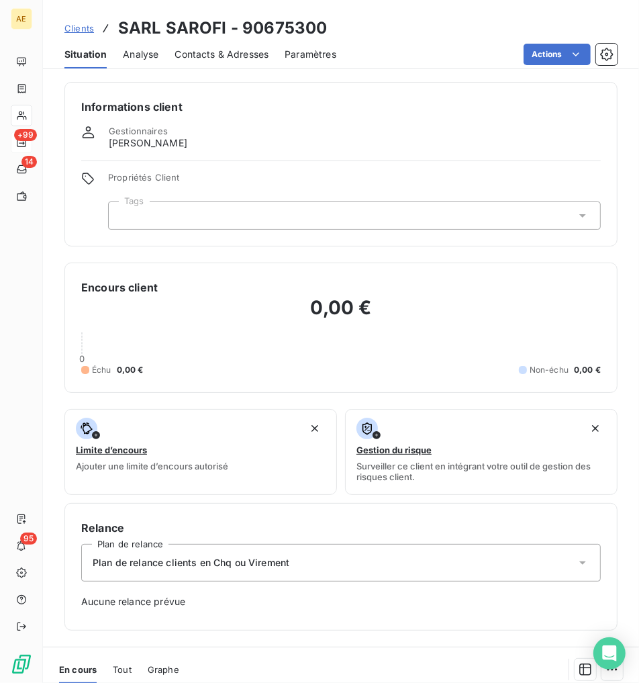
click at [246, 56] on span "Contacts & Adresses" at bounding box center [222, 54] width 94 height 13
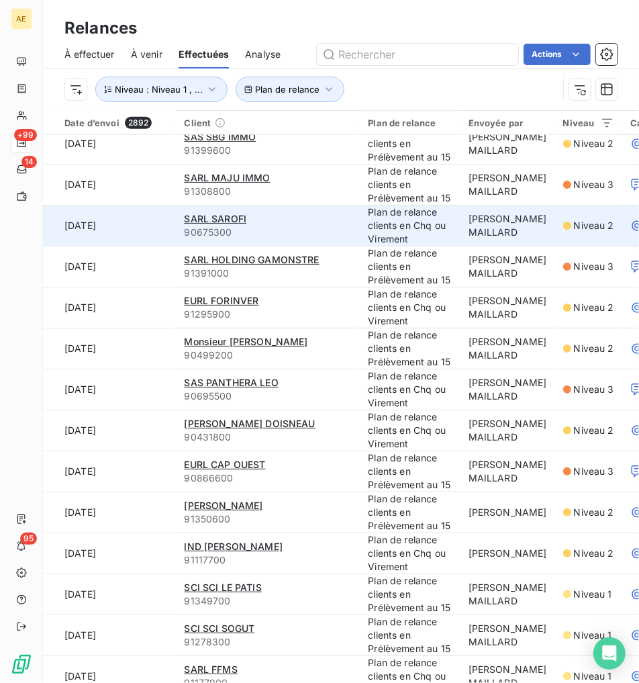
scroll to position [671, 0]
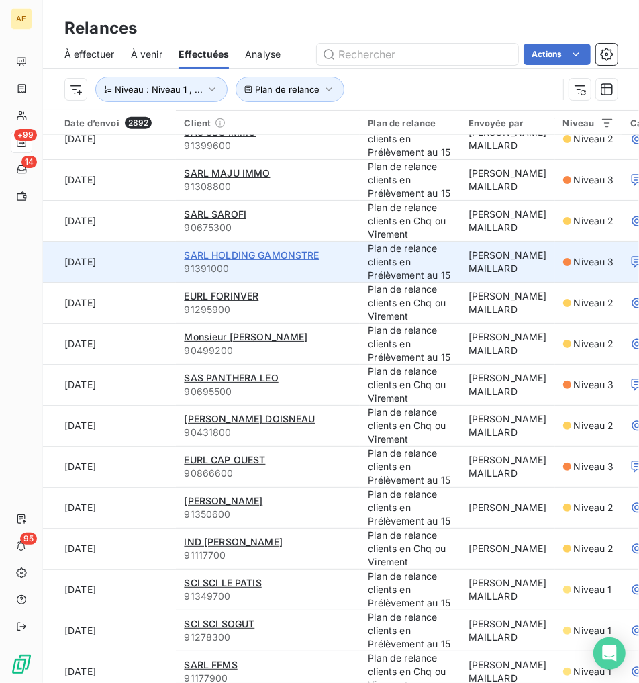
click at [260, 254] on span "SARL HOLDING GAMONSTRE" at bounding box center [251, 254] width 135 height 11
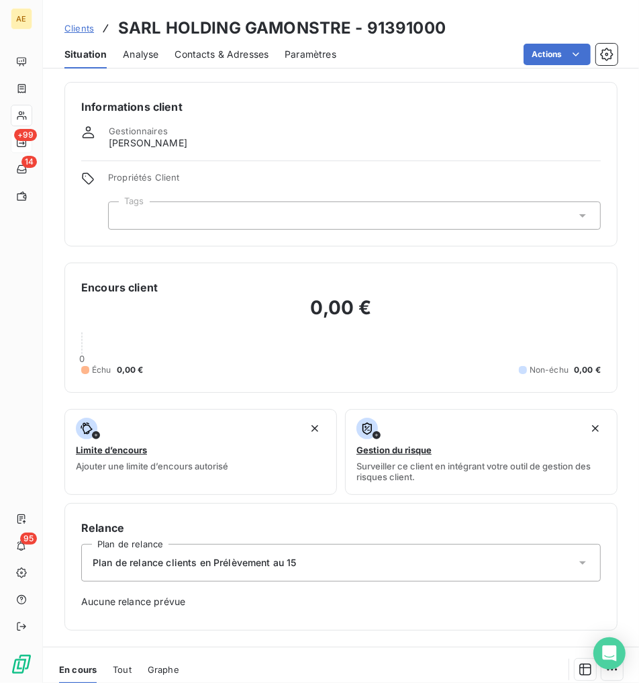
click at [237, 58] on span "Contacts & Adresses" at bounding box center [222, 54] width 94 height 13
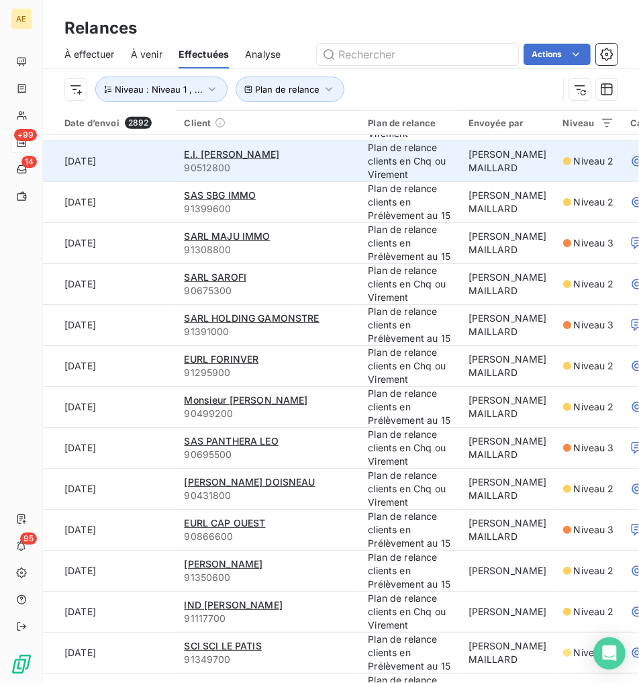
scroll to position [746, 0]
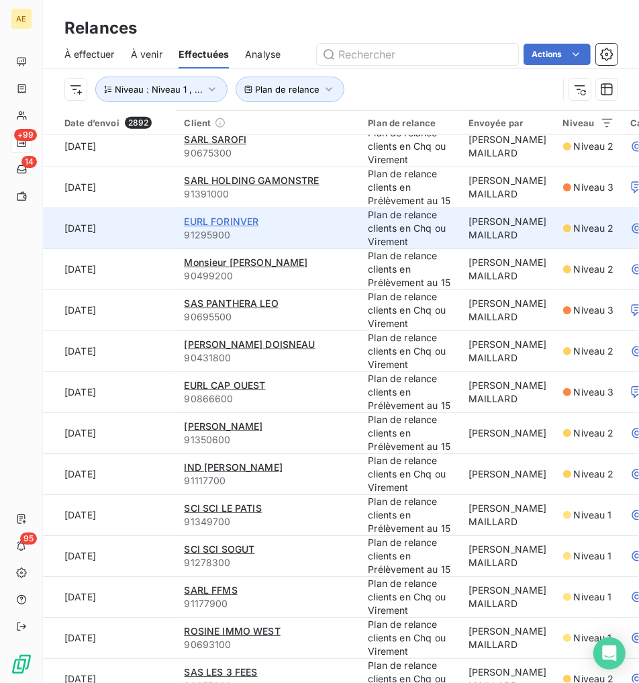
click at [251, 226] on span "EURL FORINVER" at bounding box center [221, 220] width 74 height 11
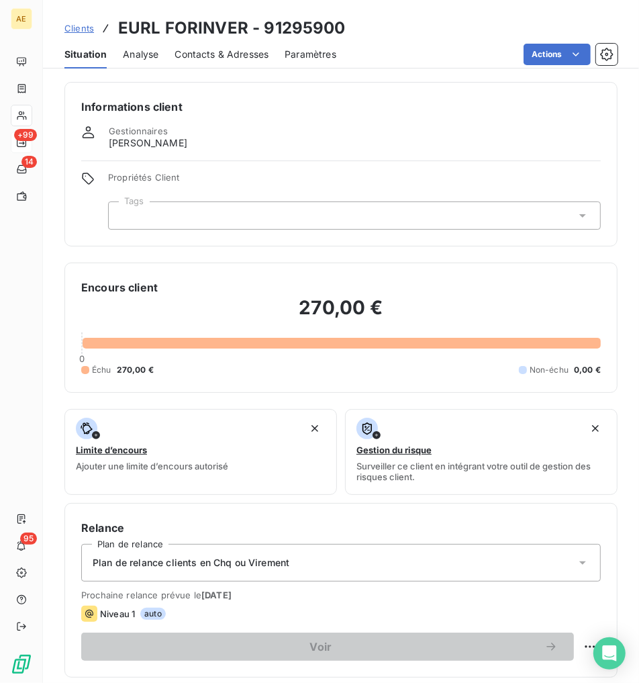
click at [245, 49] on span "Contacts & Adresses" at bounding box center [222, 54] width 94 height 13
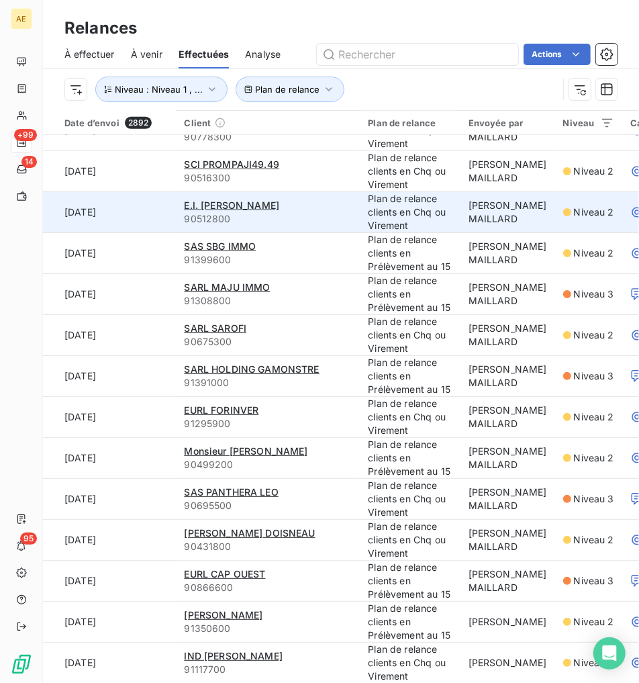
scroll to position [671, 0]
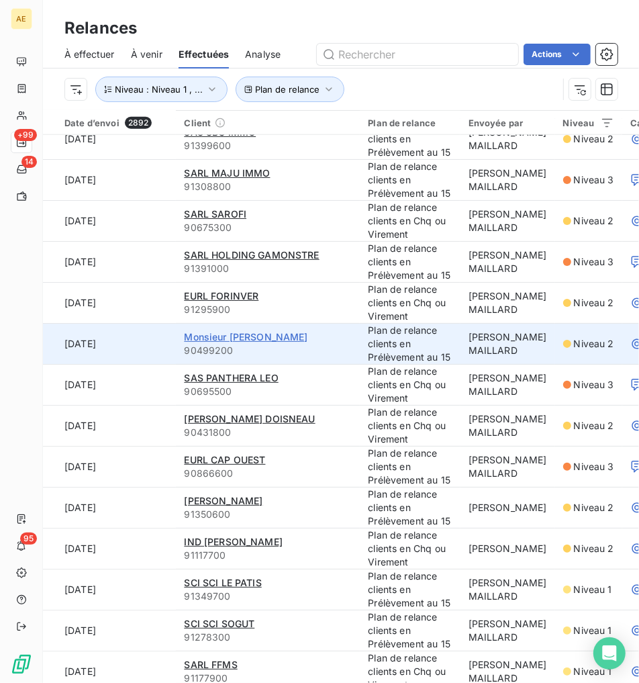
click at [264, 338] on span "Monsieur [PERSON_NAME]" at bounding box center [245, 336] width 123 height 11
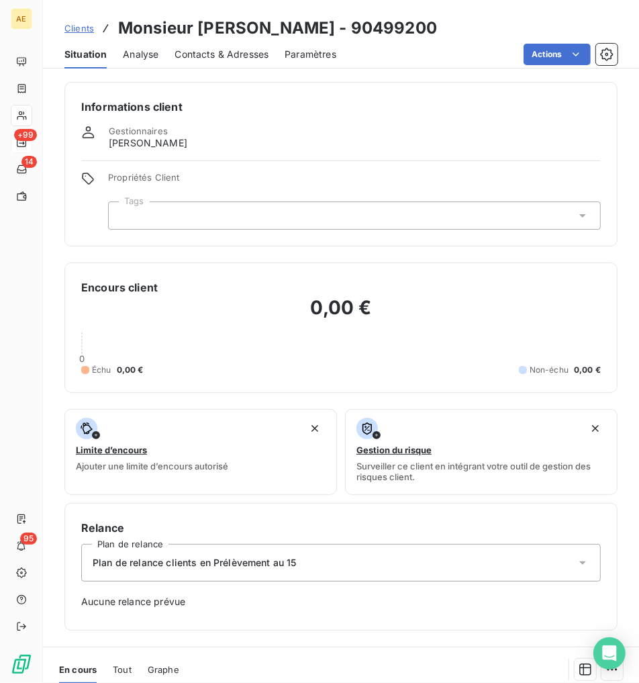
click at [231, 48] on span "Contacts & Adresses" at bounding box center [222, 54] width 94 height 13
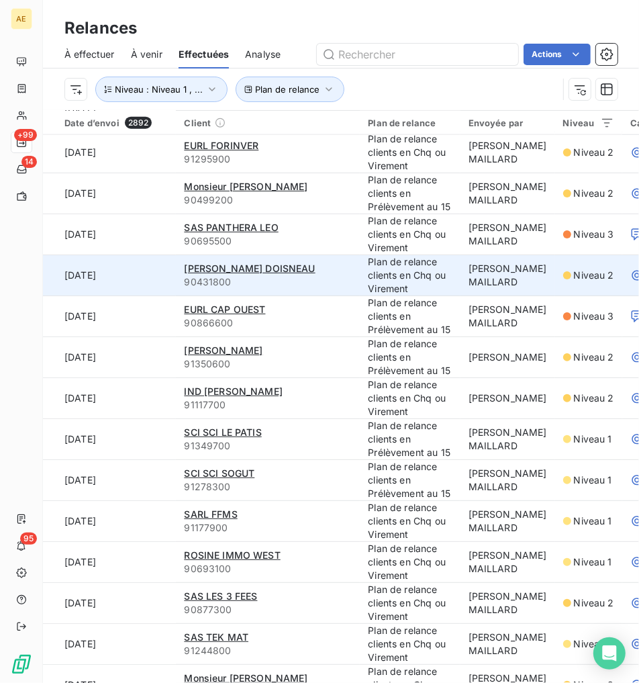
scroll to position [820, 0]
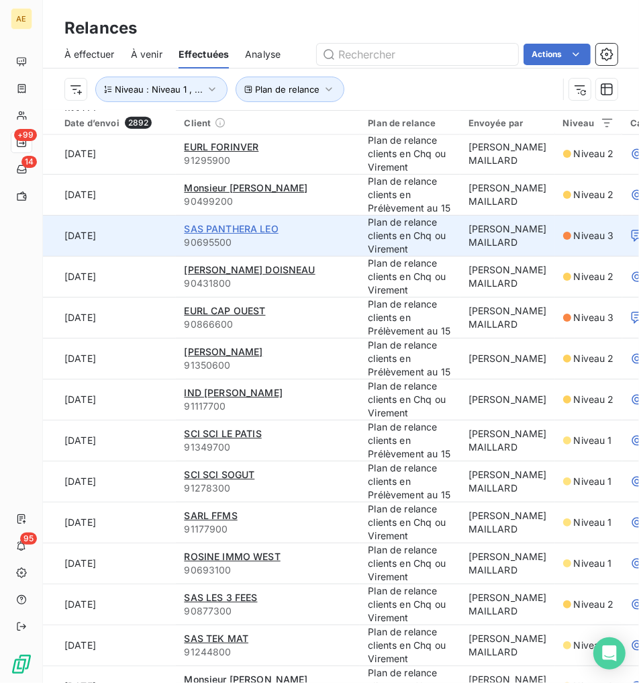
click at [268, 233] on span "SAS PANTHERA LEO" at bounding box center [231, 228] width 94 height 11
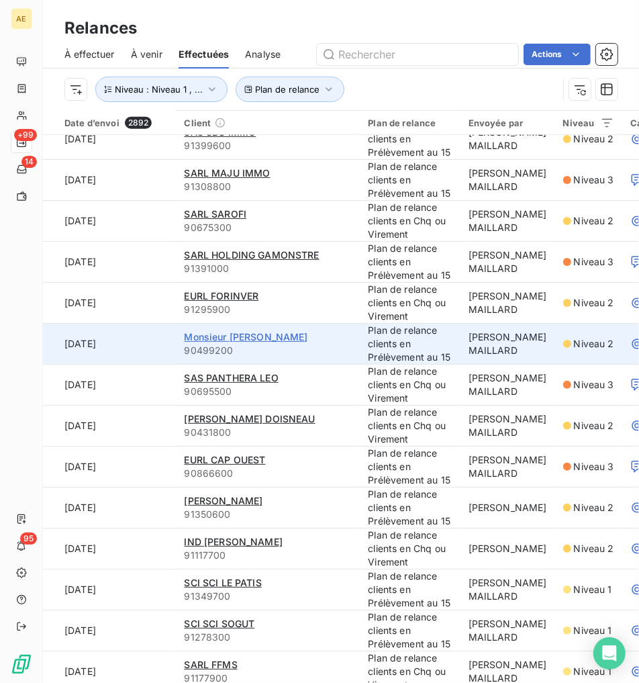
scroll to position [746, 0]
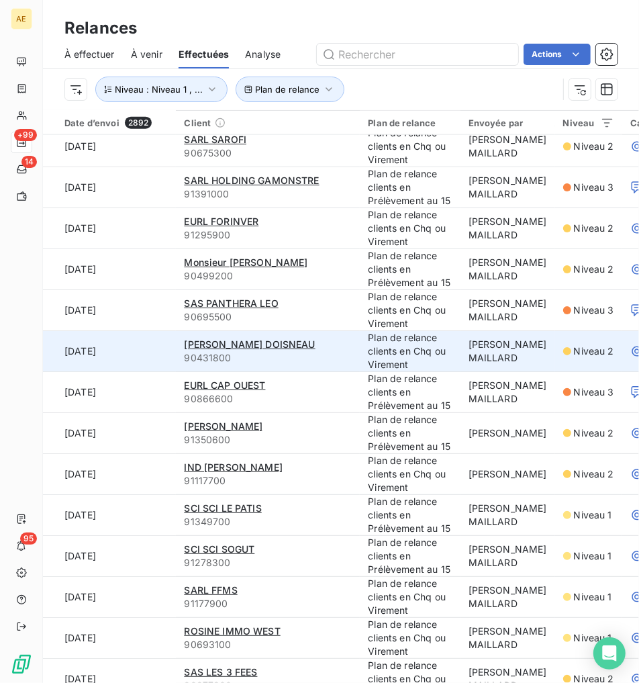
click at [259, 336] on td "SARL BOURNEUF DOISNEAU 90431800" at bounding box center [268, 351] width 184 height 41
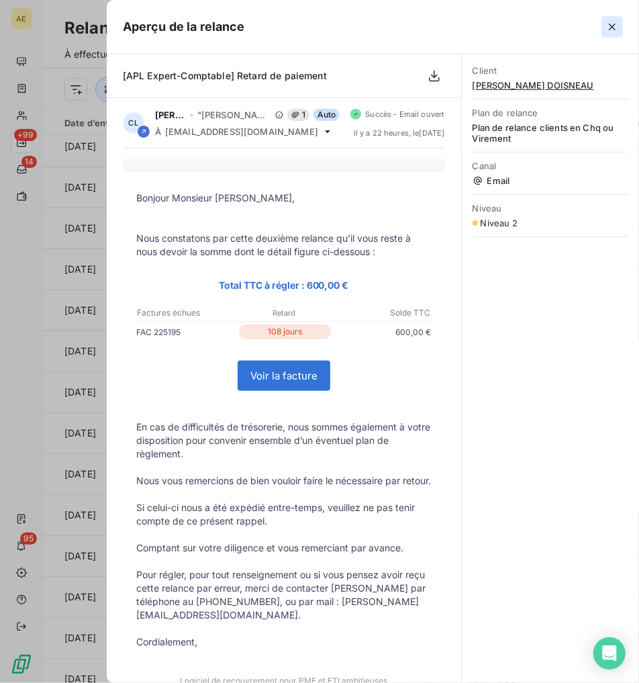
click at [393, 25] on icon "button" at bounding box center [611, 26] width 13 height 13
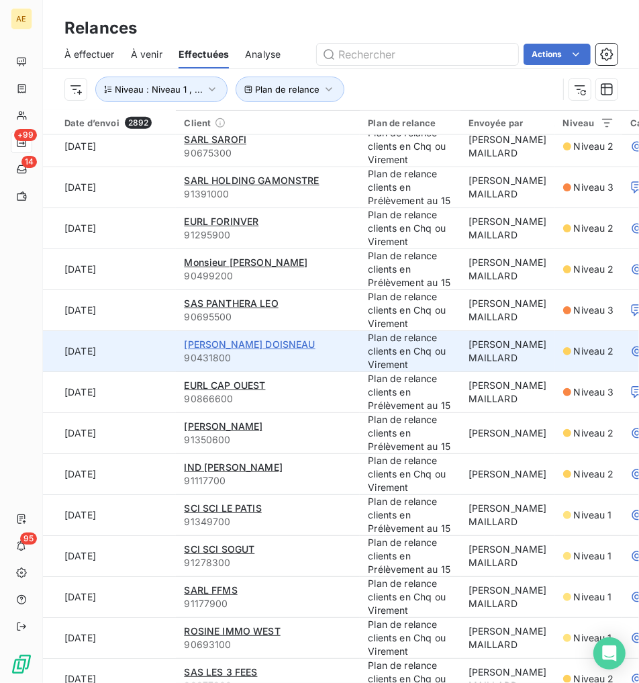
click at [267, 343] on span "[PERSON_NAME] DOISNEAU" at bounding box center [249, 343] width 131 height 11
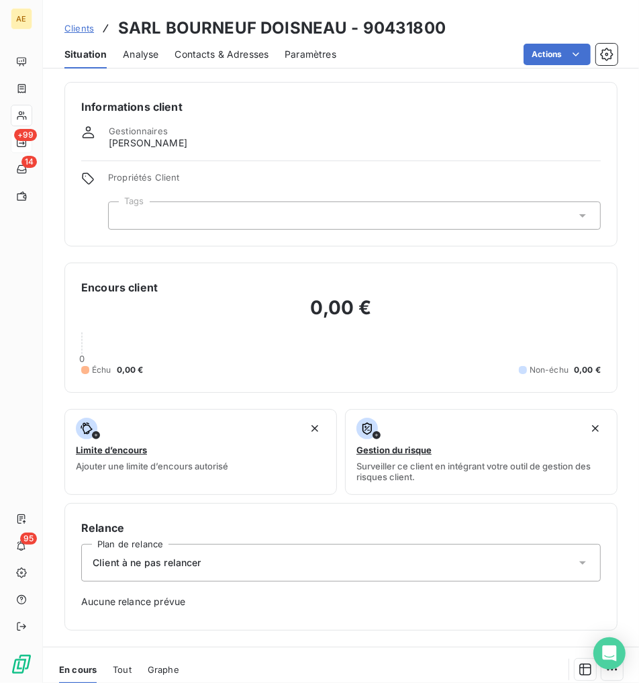
click at [260, 55] on span "Contacts & Adresses" at bounding box center [222, 54] width 94 height 13
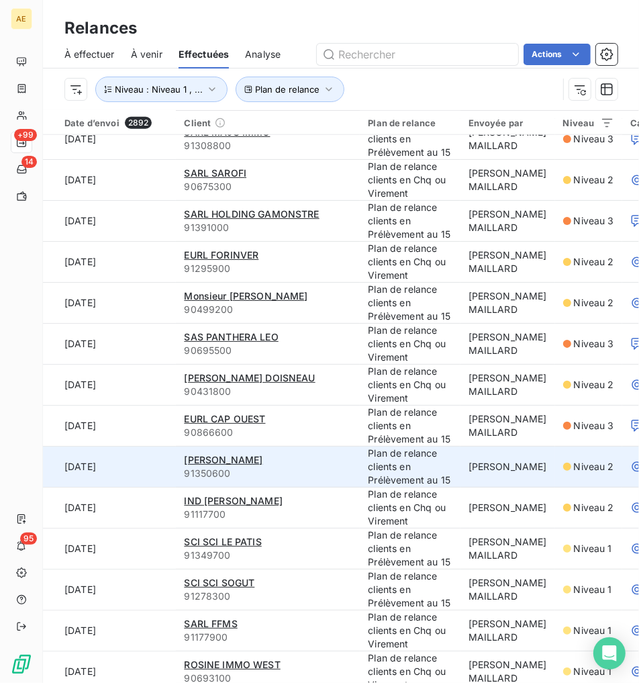
scroll to position [746, 0]
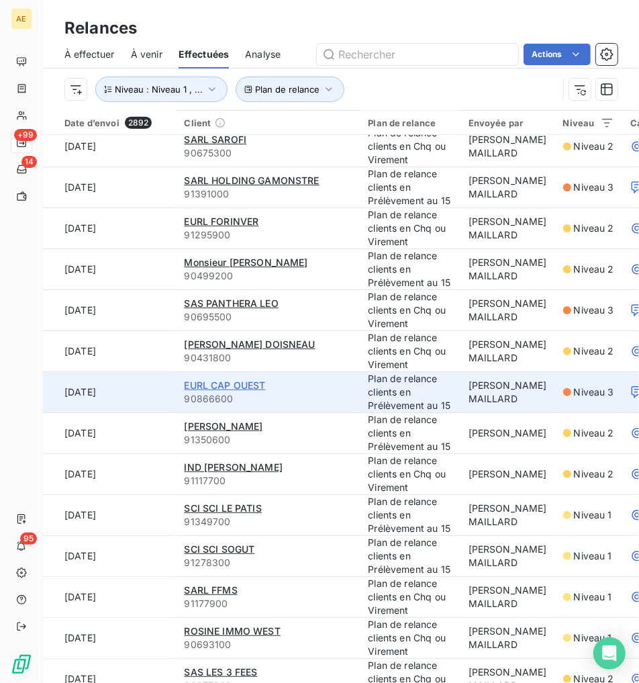
click at [242, 391] on span "EURL CAP OUEST" at bounding box center [224, 384] width 81 height 11
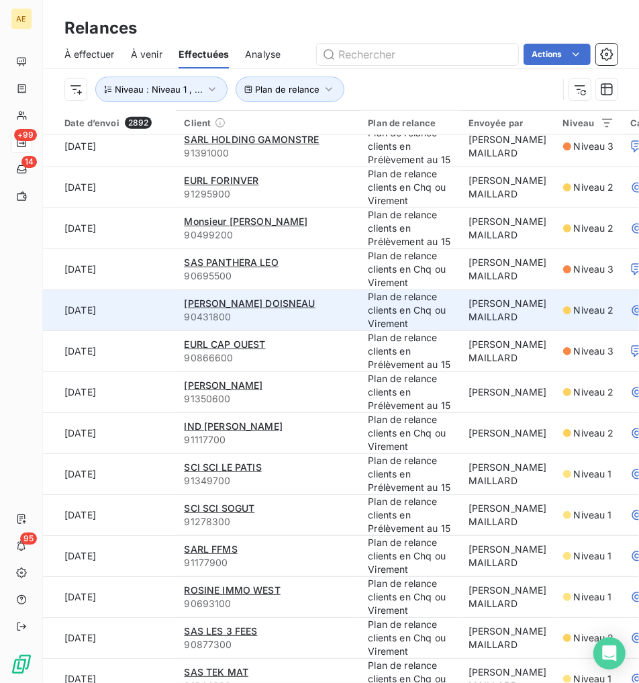
scroll to position [820, 0]
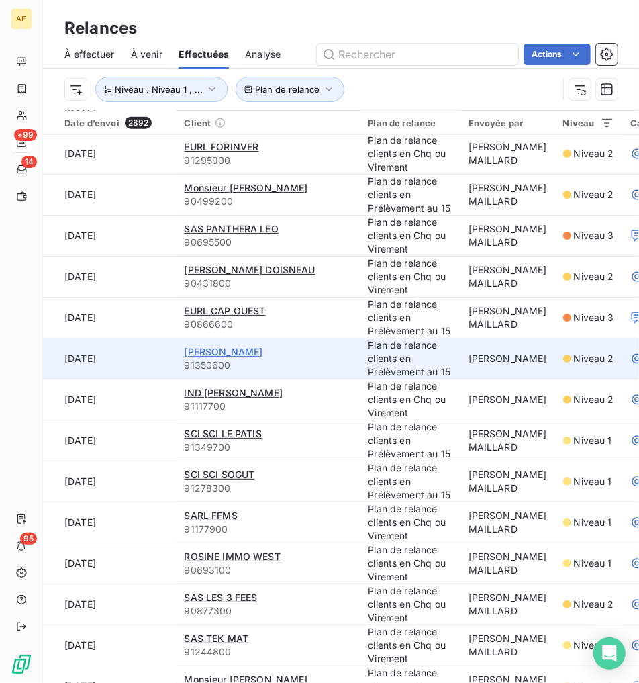
click at [252, 353] on span "[PERSON_NAME]" at bounding box center [223, 351] width 79 height 11
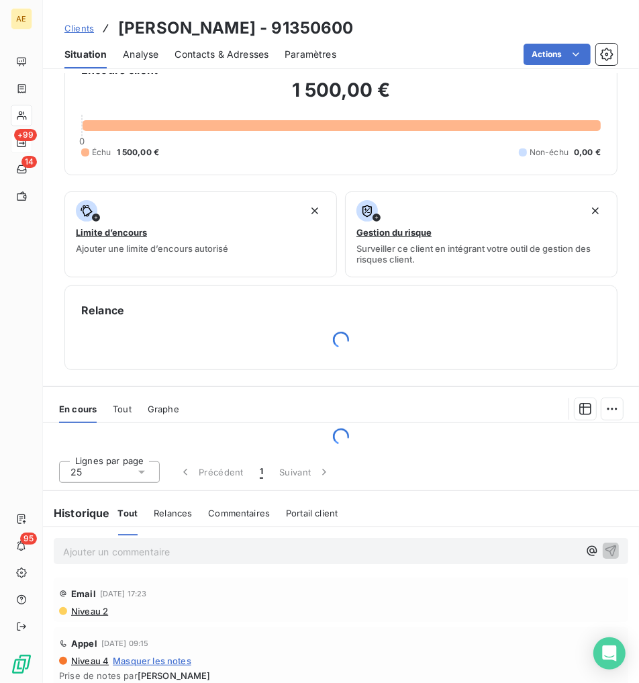
scroll to position [223, 0]
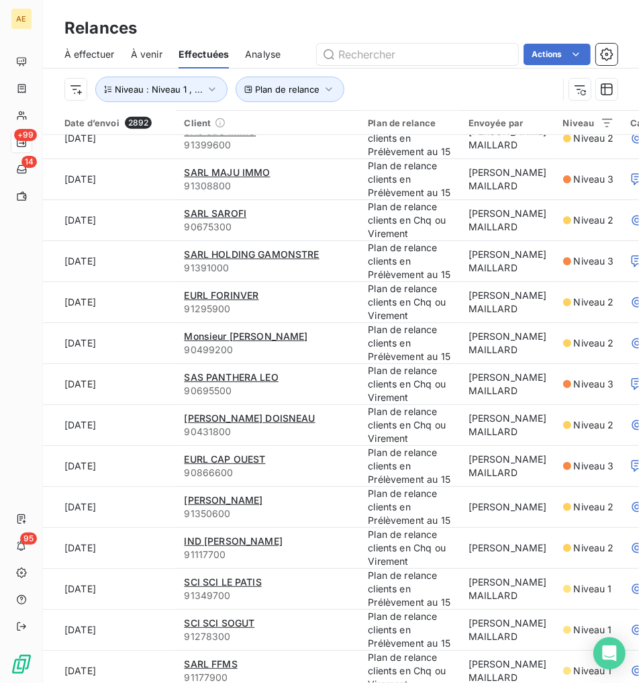
scroll to position [746, 0]
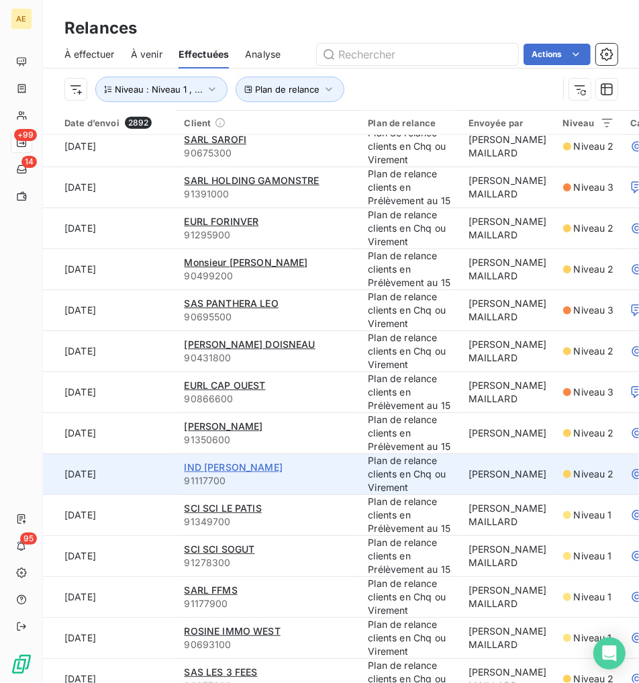
click at [264, 470] on span "IND [PERSON_NAME]" at bounding box center [233, 466] width 99 height 11
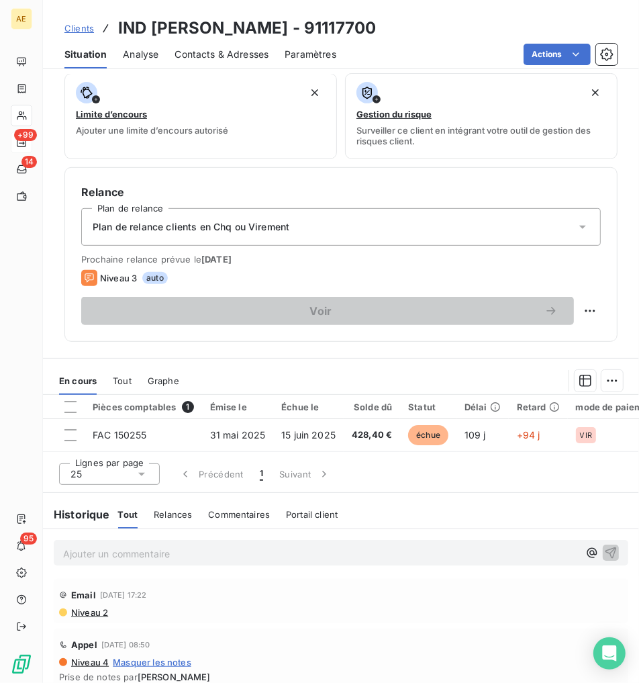
scroll to position [336, 0]
click at [93, 616] on span "Niveau 2" at bounding box center [89, 611] width 38 height 11
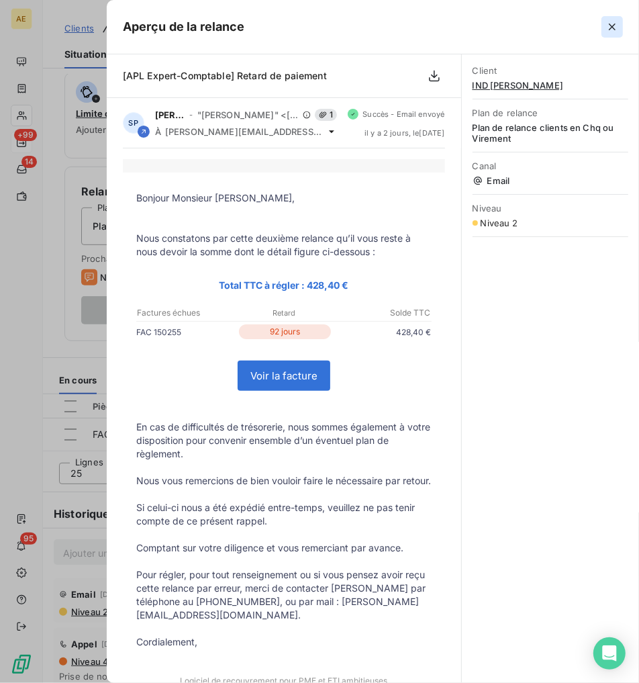
click at [393, 28] on icon "button" at bounding box center [611, 26] width 13 height 13
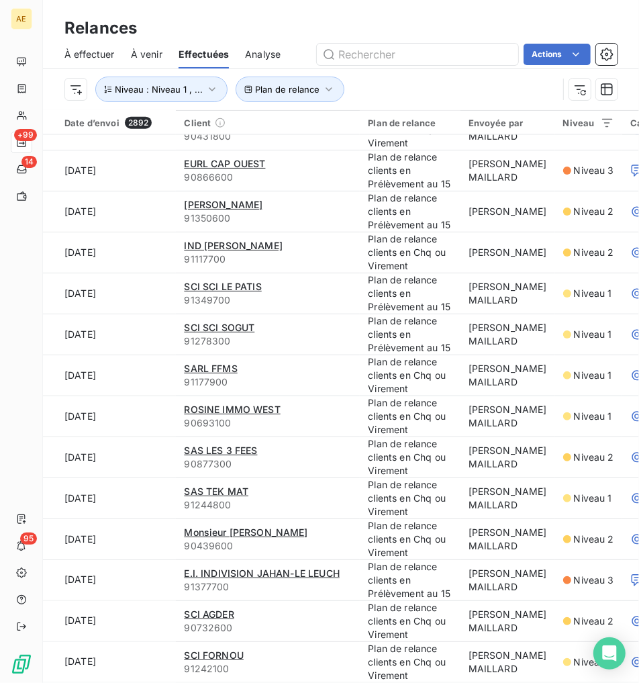
scroll to position [969, 0]
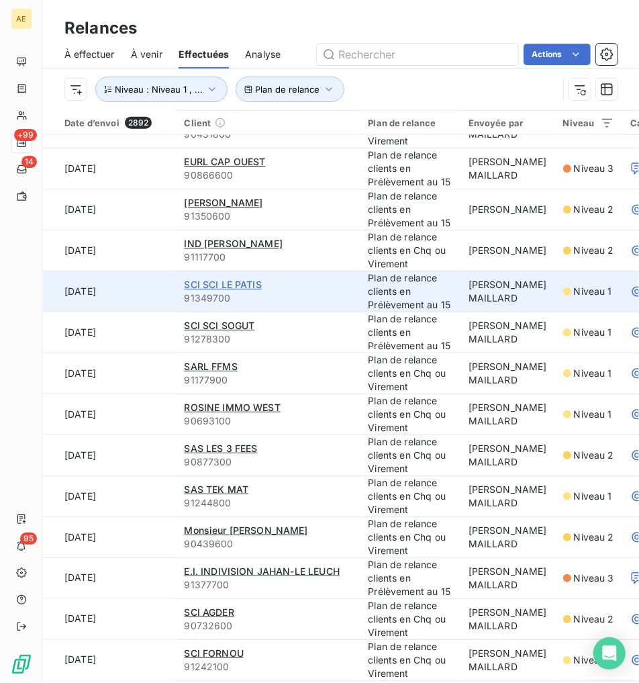
click at [234, 284] on span "SCI SCI LE PATIS" at bounding box center [222, 284] width 77 height 11
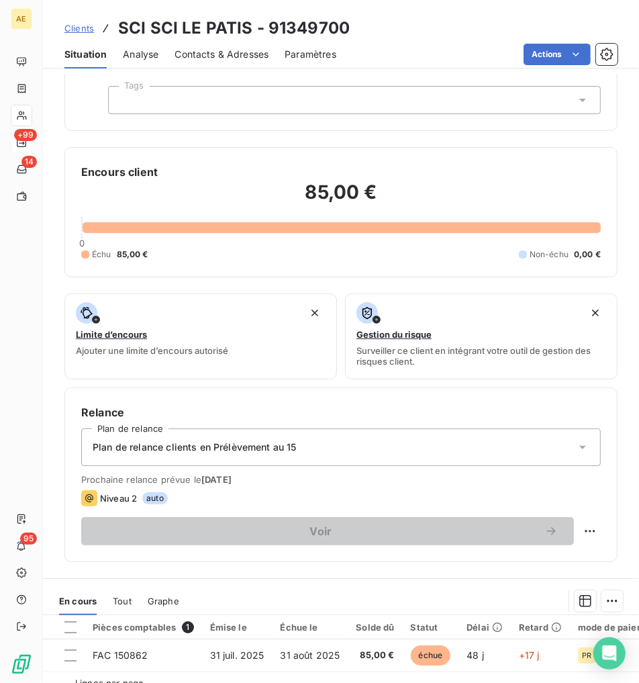
scroll to position [372, 0]
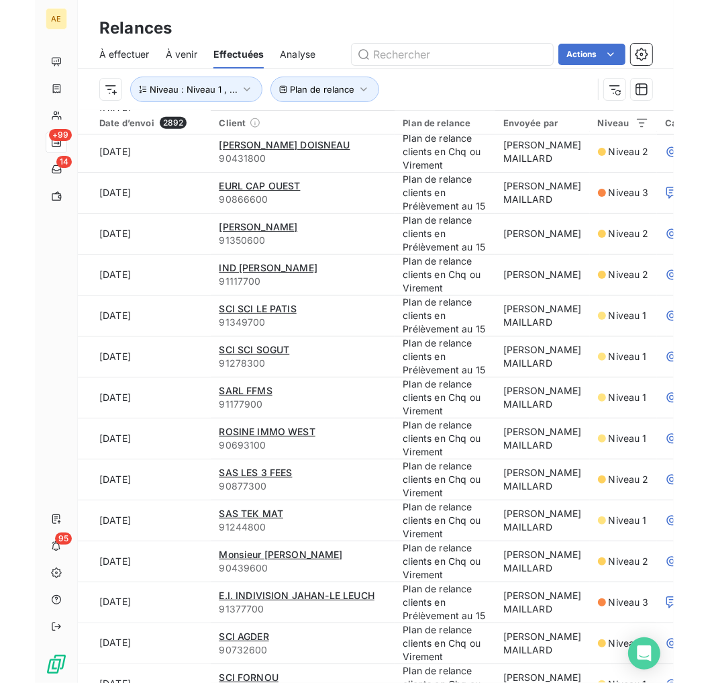
scroll to position [969, 0]
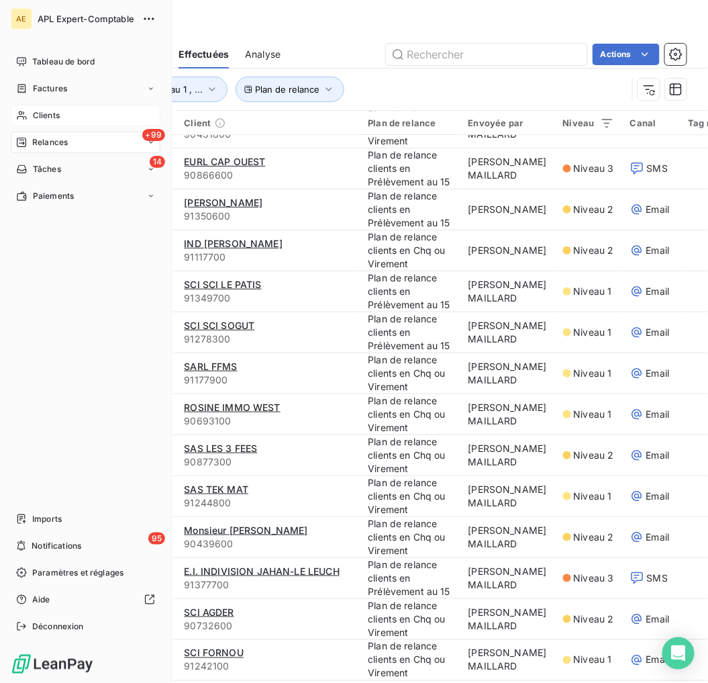
click at [36, 115] on span "Clients" at bounding box center [46, 115] width 27 height 12
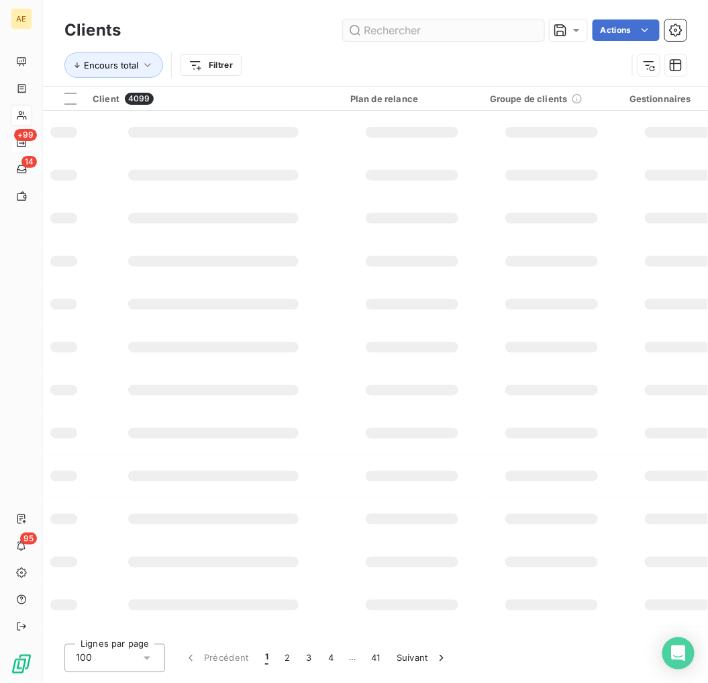
click at [393, 34] on input "text" at bounding box center [443, 29] width 201 height 21
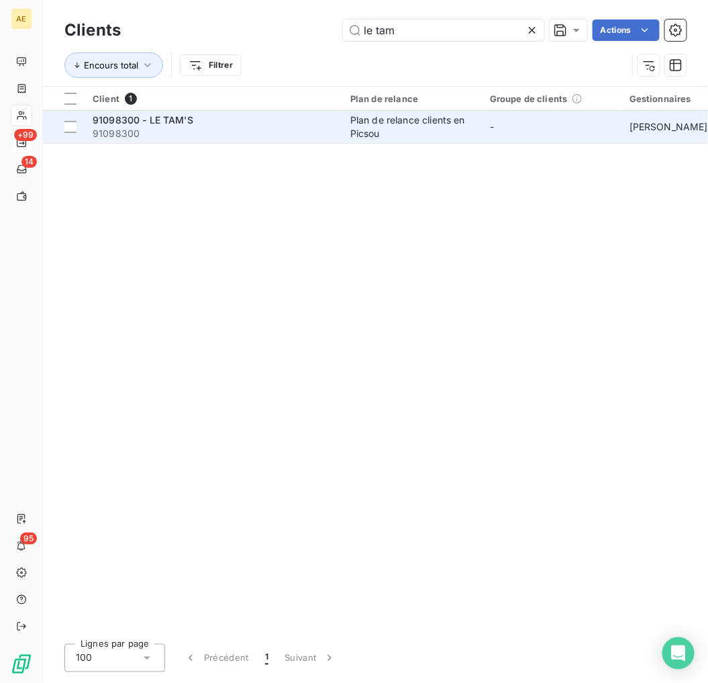
type input "le tam"
click at [209, 126] on div "91098300 - LE TAM'S" at bounding box center [214, 119] width 242 height 13
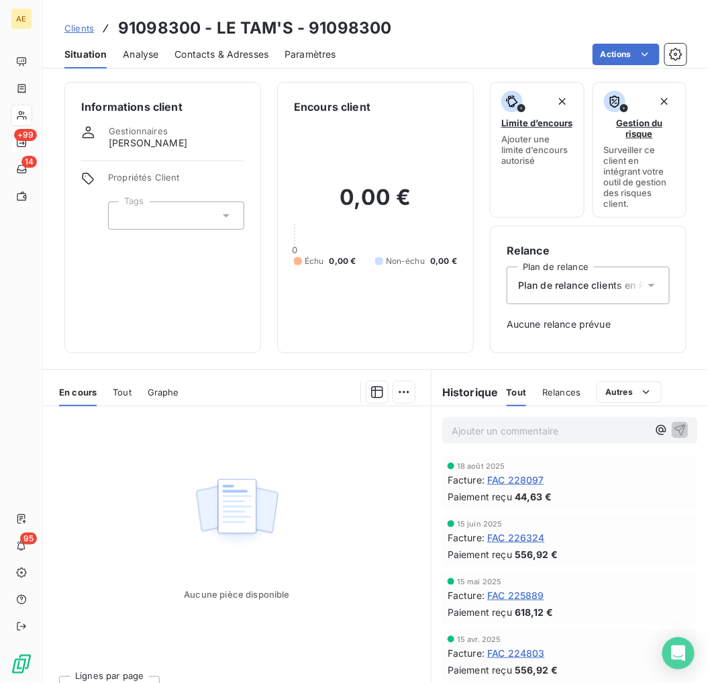
click at [393, 473] on span "FAC 228097" at bounding box center [515, 480] width 57 height 14
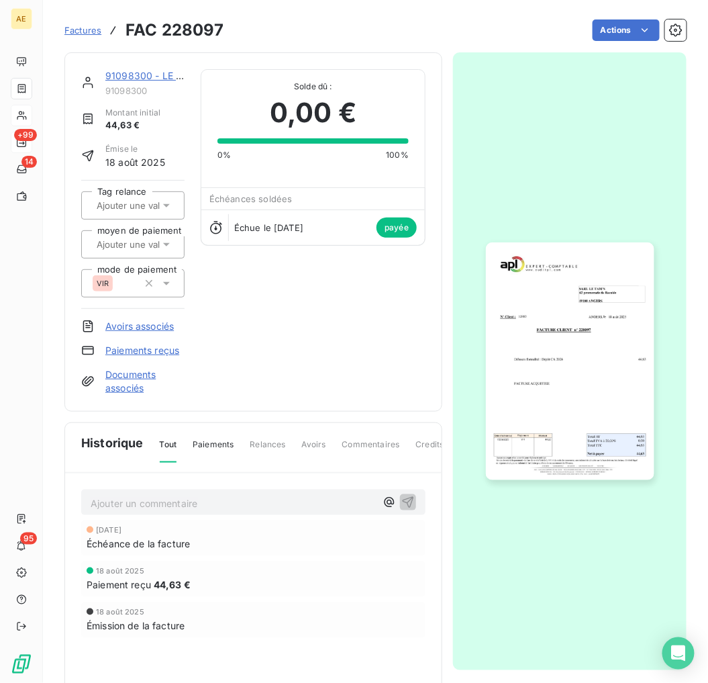
click at [393, 397] on img "button" at bounding box center [570, 361] width 168 height 238
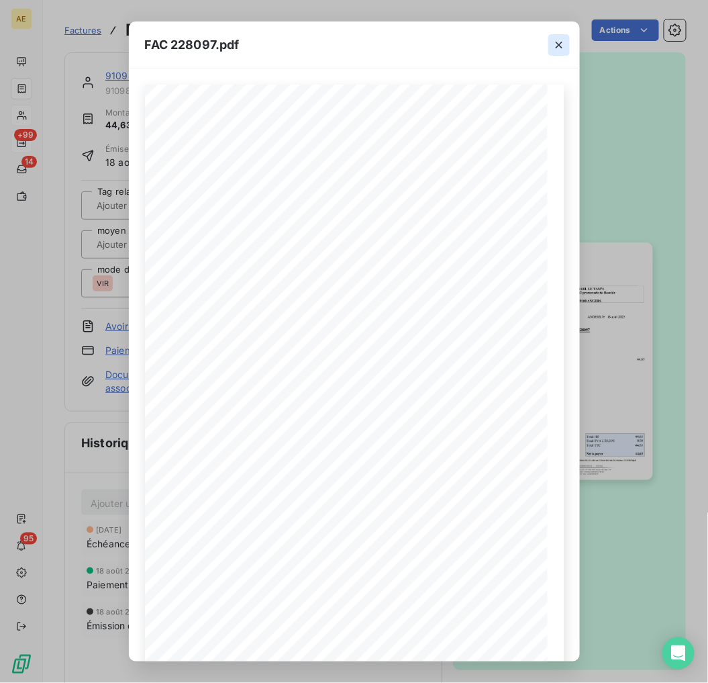
click at [393, 39] on icon "button" at bounding box center [558, 44] width 13 height 13
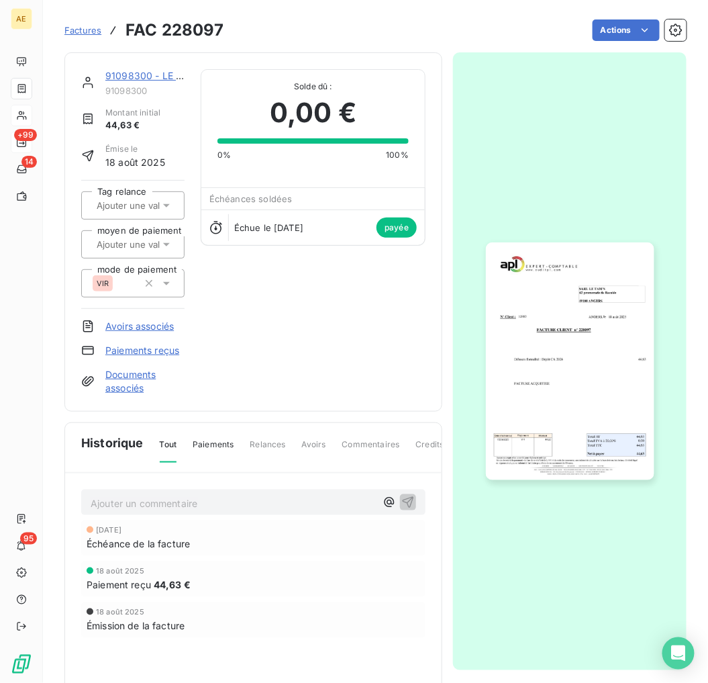
click at [119, 74] on link "91098300 - LE TAM'S" at bounding box center [155, 75] width 101 height 11
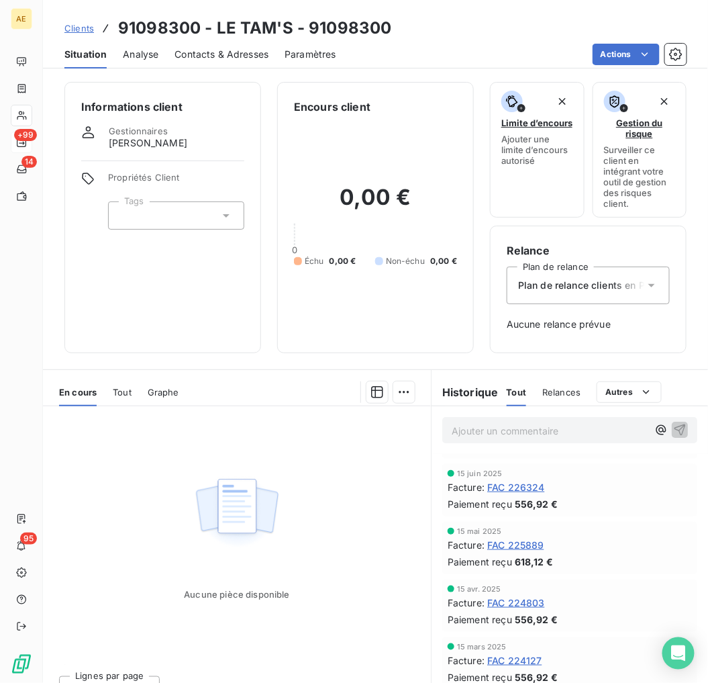
scroll to position [74, 0]
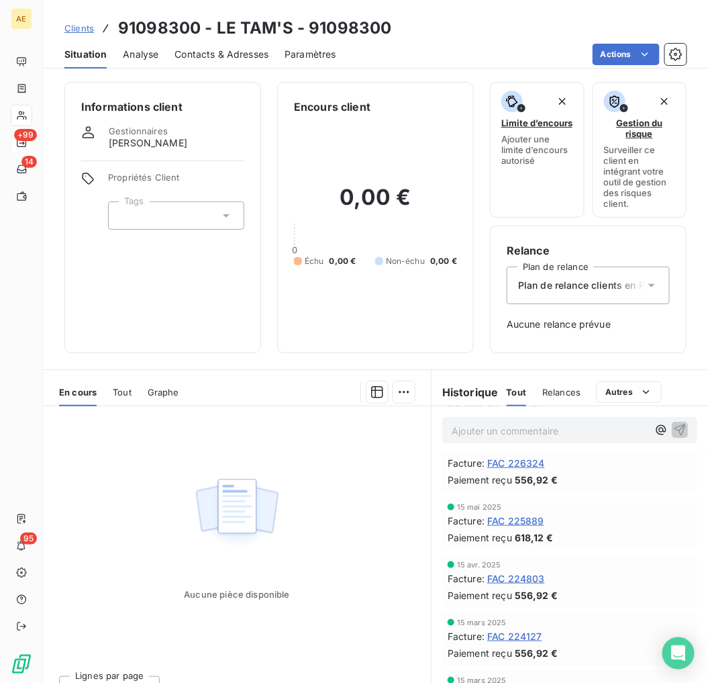
click at [393, 517] on span "FAC 225889" at bounding box center [515, 520] width 57 height 14
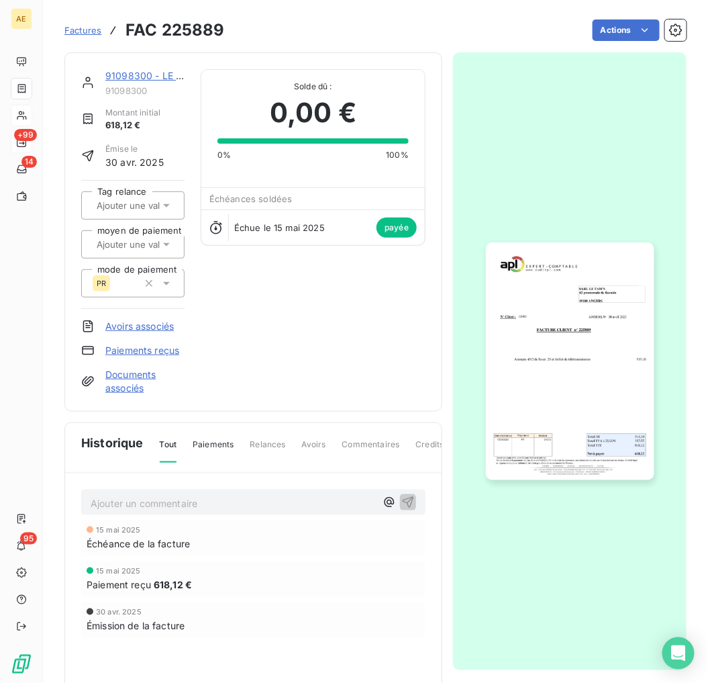
click at [393, 393] on img "button" at bounding box center [570, 361] width 168 height 238
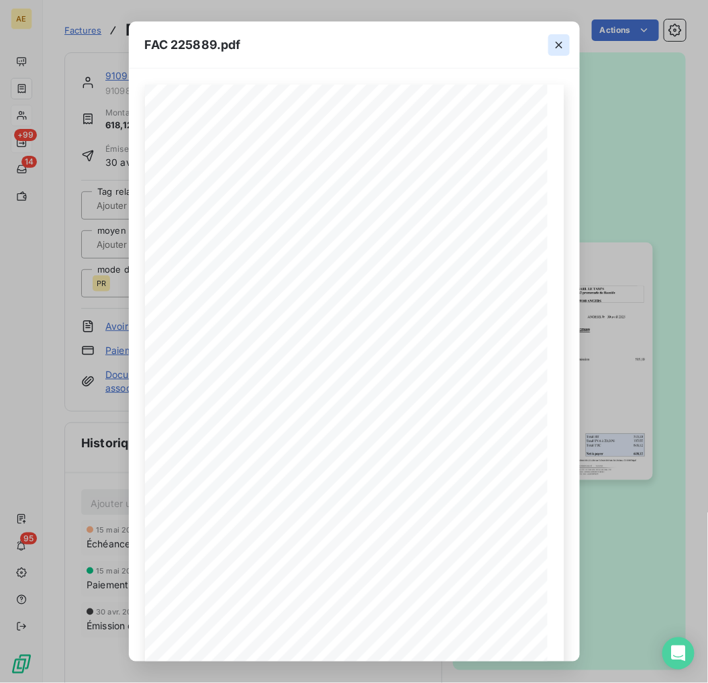
click at [393, 43] on icon "button" at bounding box center [558, 44] width 13 height 13
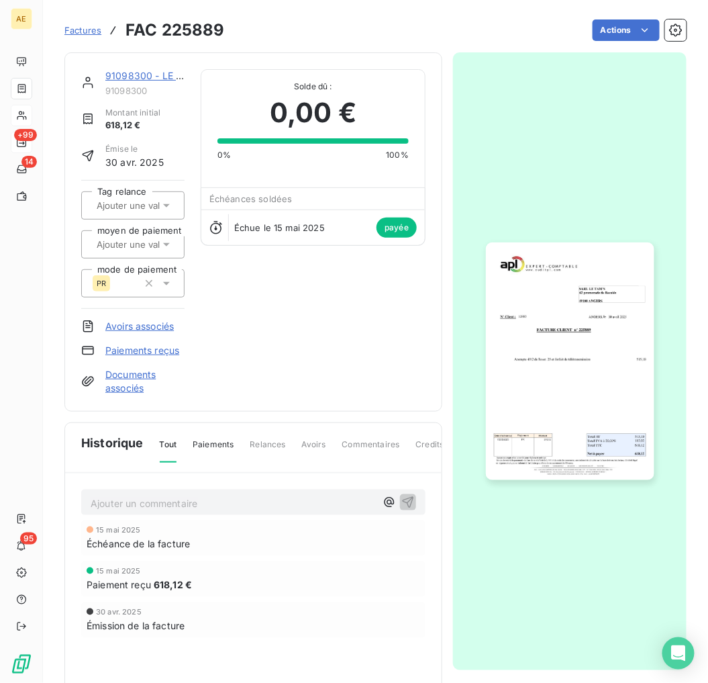
click at [138, 77] on link "91098300 - LE TAM'S" at bounding box center [155, 75] width 101 height 11
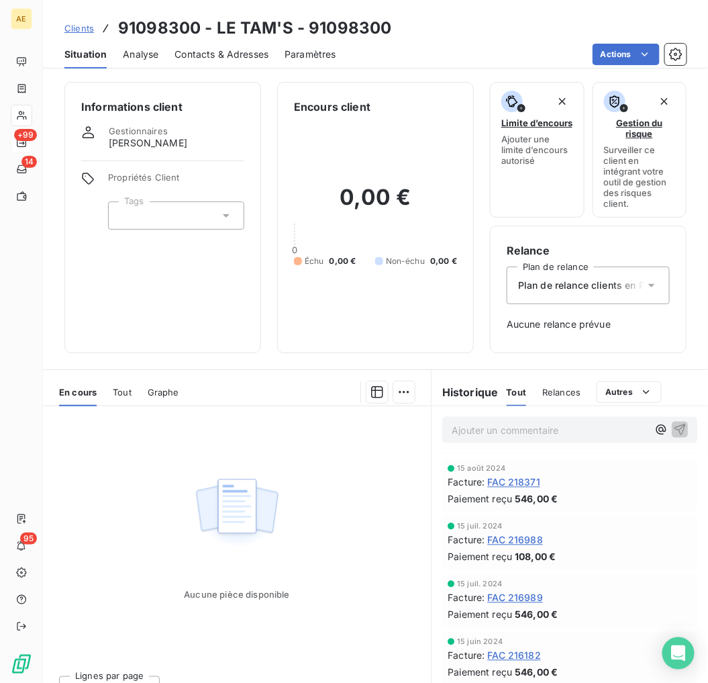
scroll to position [596, 0]
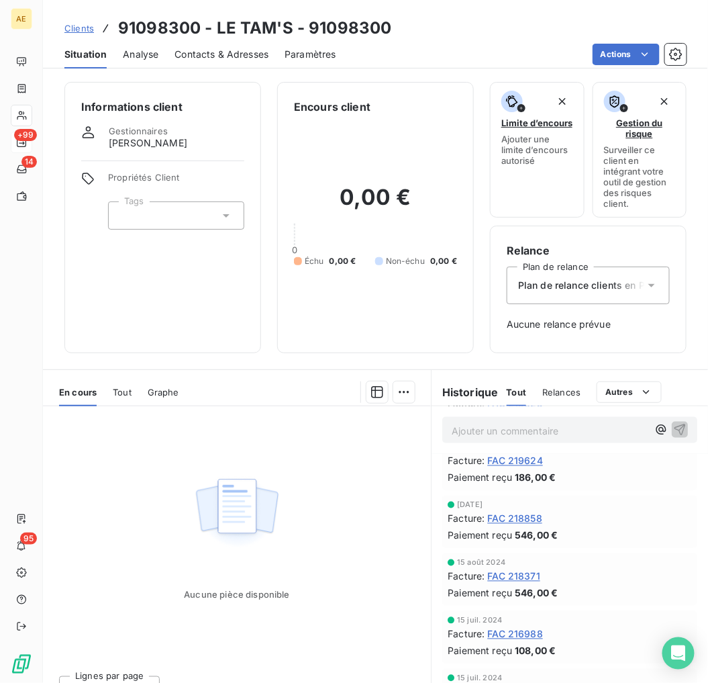
click at [393, 632] on span "FAC 216988" at bounding box center [515, 634] width 56 height 14
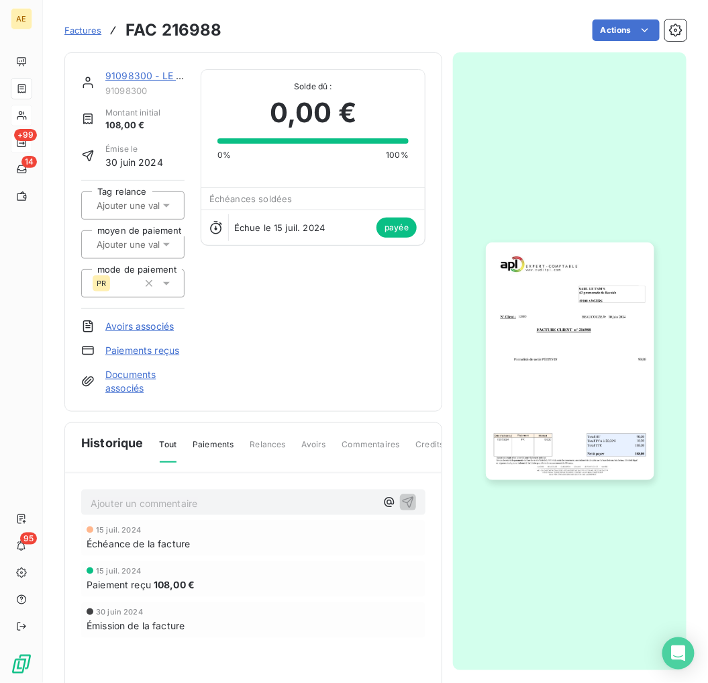
click at [393, 352] on img "button" at bounding box center [570, 361] width 168 height 238
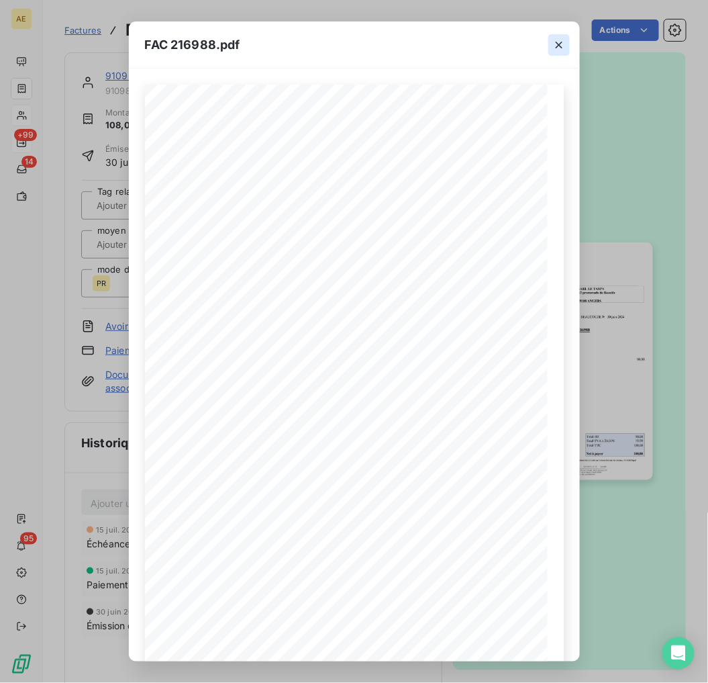
click at [393, 47] on button "button" at bounding box center [558, 44] width 21 height 21
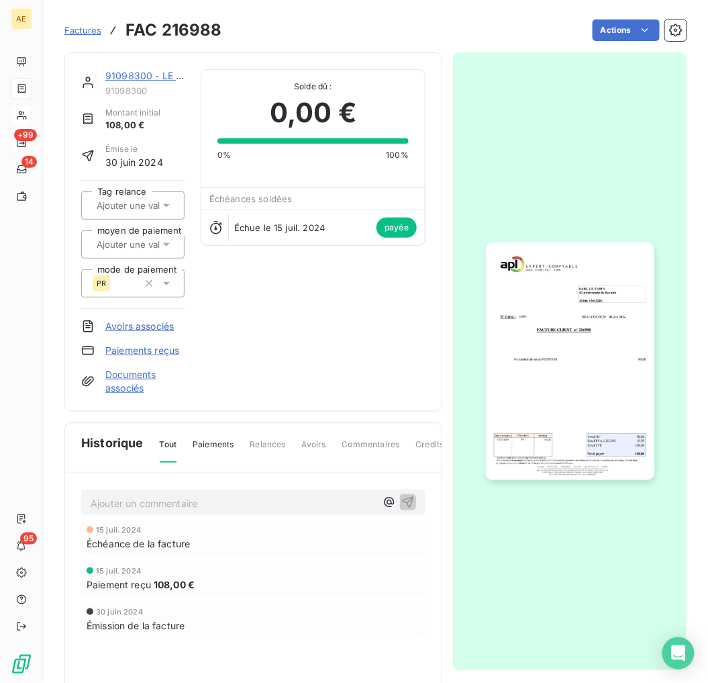
click at [152, 77] on link "91098300 - LE TAM'S" at bounding box center [155, 75] width 101 height 11
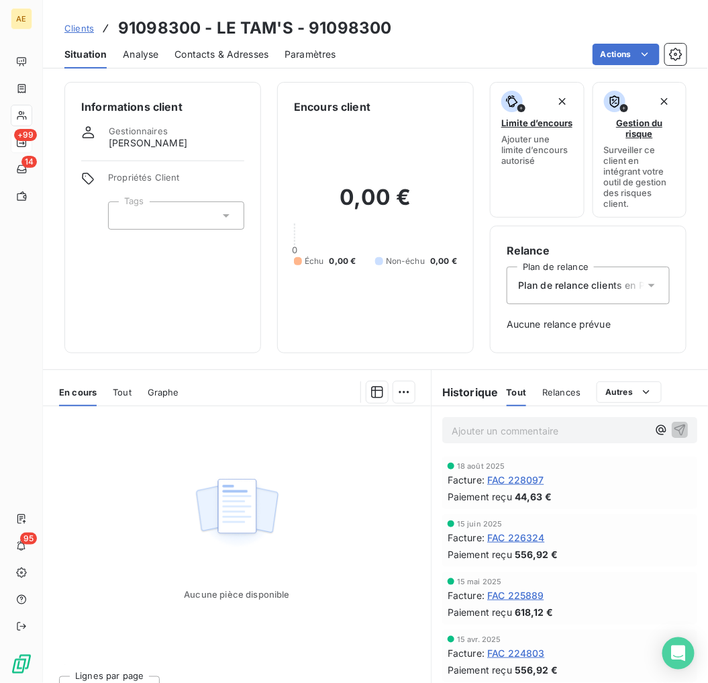
click at [393, 477] on span "FAC 228097" at bounding box center [515, 480] width 57 height 14
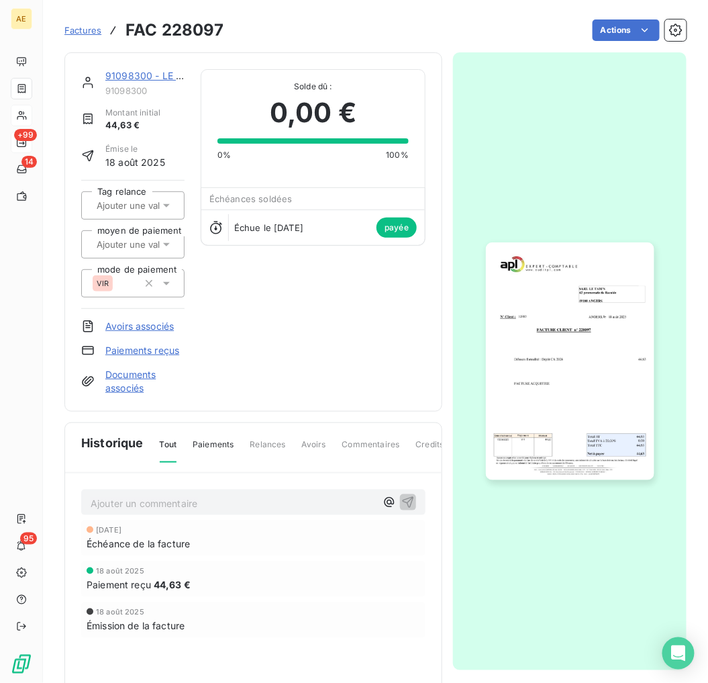
click at [393, 393] on img "button" at bounding box center [570, 361] width 168 height 238
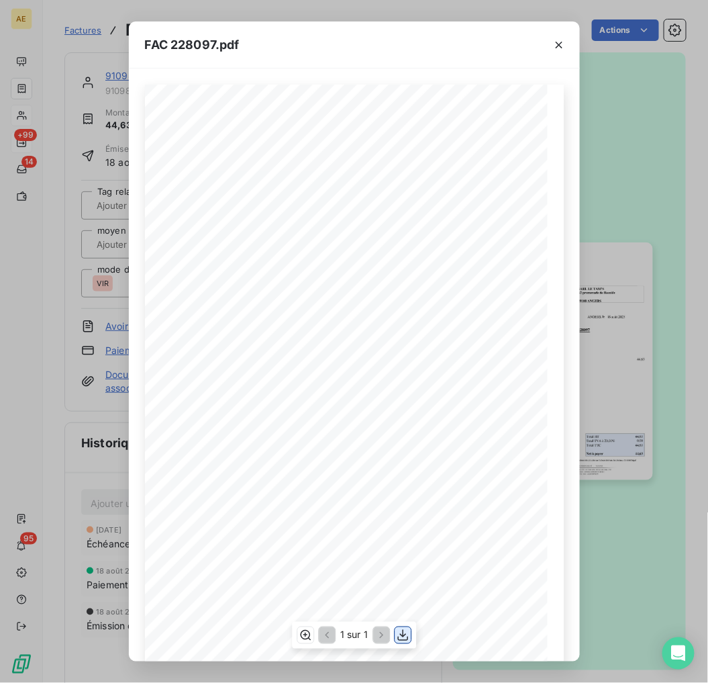
click at [393, 633] on icon "button" at bounding box center [402, 634] width 13 height 13
click at [283, 42] on div "FAC 228097.pdf" at bounding box center [354, 44] width 451 height 47
click at [393, 47] on icon "button" at bounding box center [558, 44] width 13 height 13
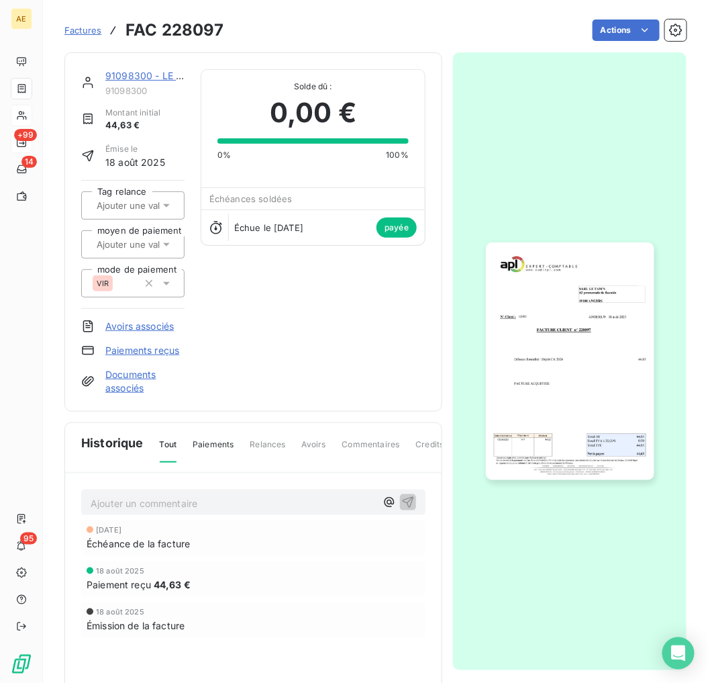
click at [144, 72] on link "91098300 - LE TAM'S" at bounding box center [155, 75] width 101 height 11
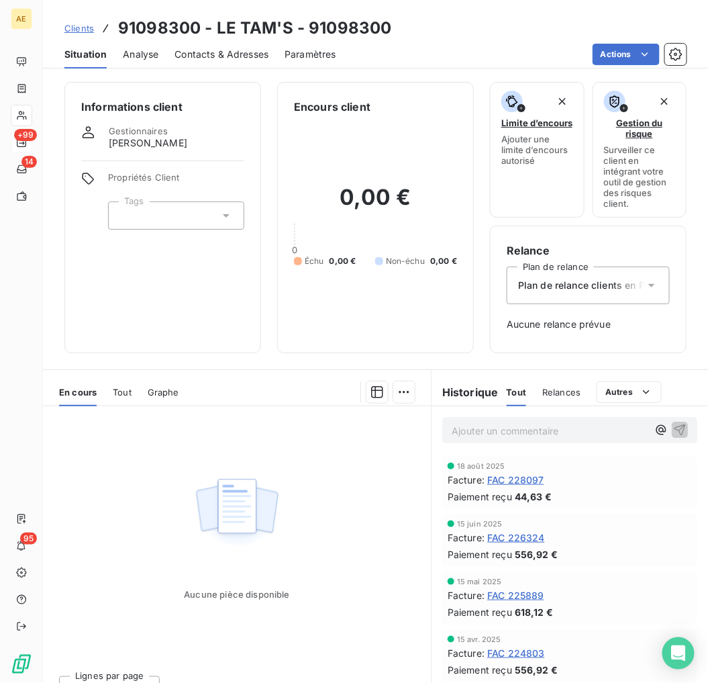
click at [79, 23] on span "Clients" at bounding box center [79, 28] width 30 height 11
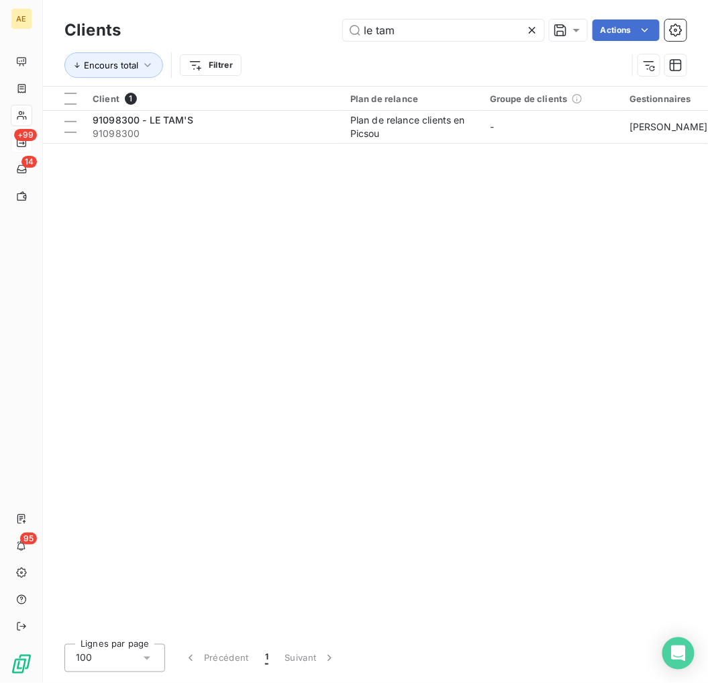
drag, startPoint x: 397, startPoint y: 30, endPoint x: 240, endPoint y: 32, distance: 157.7
click at [239, 32] on div "le tam Actions" at bounding box center [412, 29] width 550 height 21
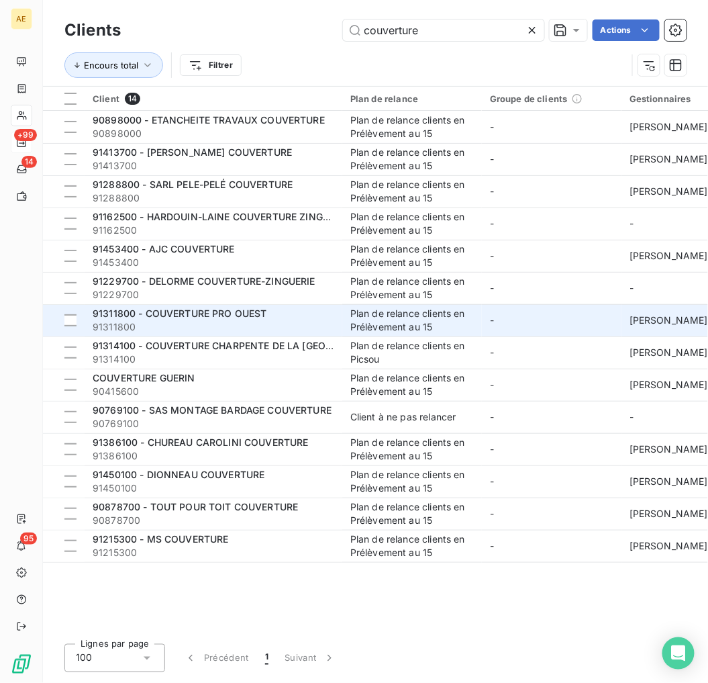
type input "couverture"
click at [227, 316] on span "91311800 - COUVERTURE PRO OUEST" at bounding box center [180, 312] width 175 height 11
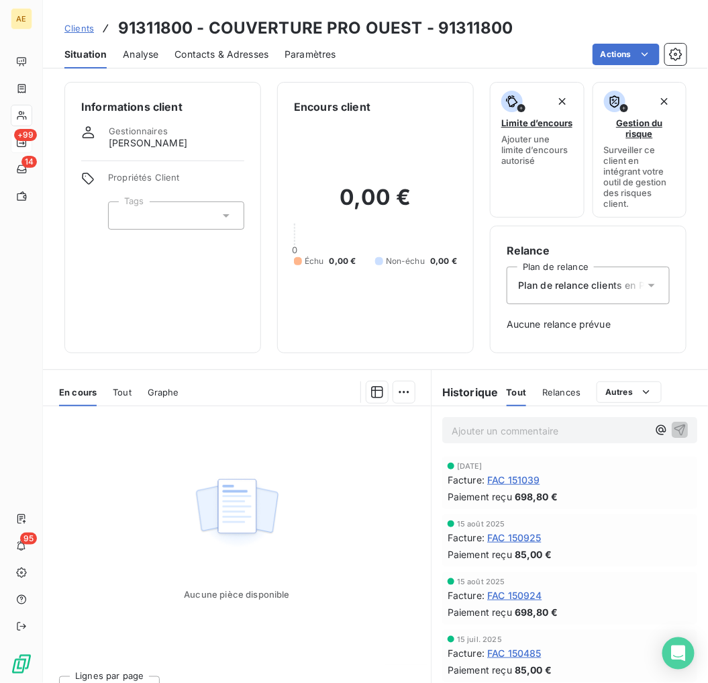
click at [393, 477] on span "FAC 151039" at bounding box center [513, 480] width 53 height 14
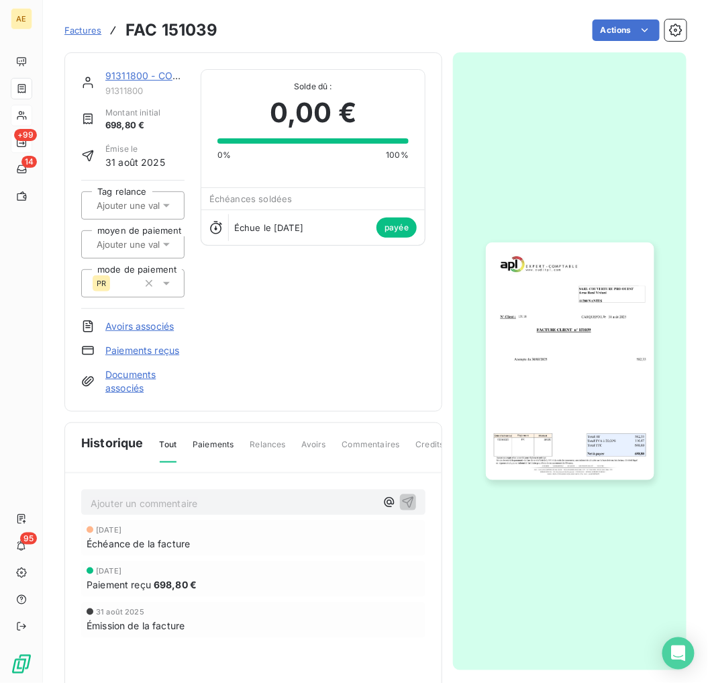
click at [393, 354] on img "button" at bounding box center [570, 361] width 168 height 238
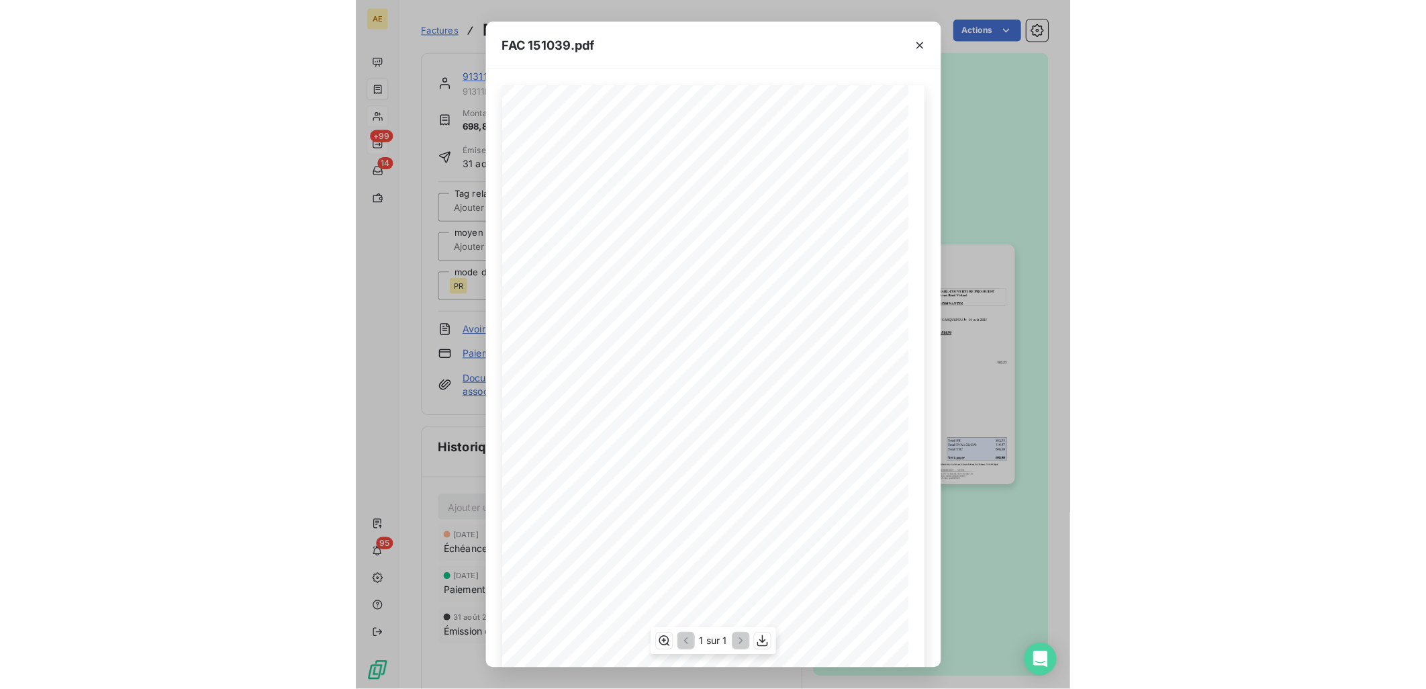
scroll to position [22, 0]
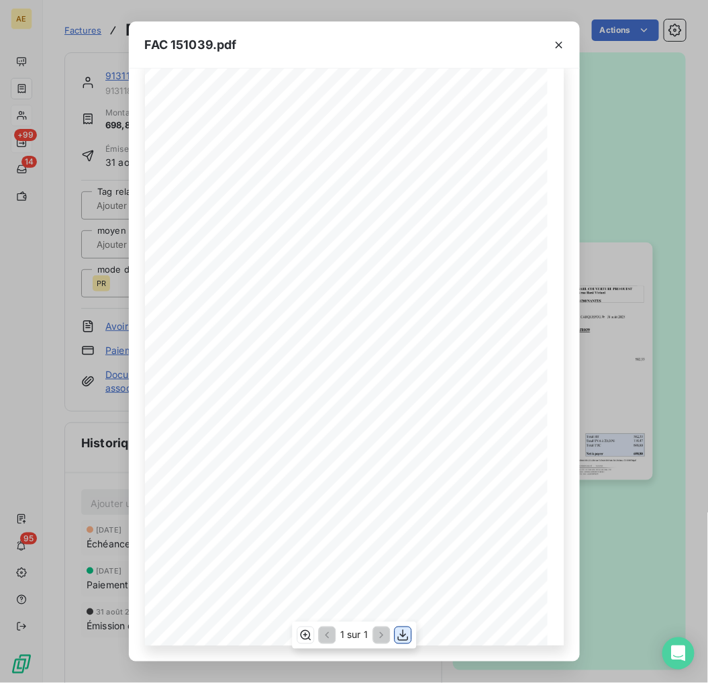
click at [393, 635] on icon "button" at bounding box center [402, 634] width 13 height 13
click at [285, 43] on div "FAC 151039.pdf" at bounding box center [354, 44] width 451 height 47
click at [111, 78] on div "FAC 151039.pdf FACTURE CLIENT n° 151039 SARL COUVERTURE PRO OUEST [STREET_ADDRE…" at bounding box center [354, 341] width 708 height 683
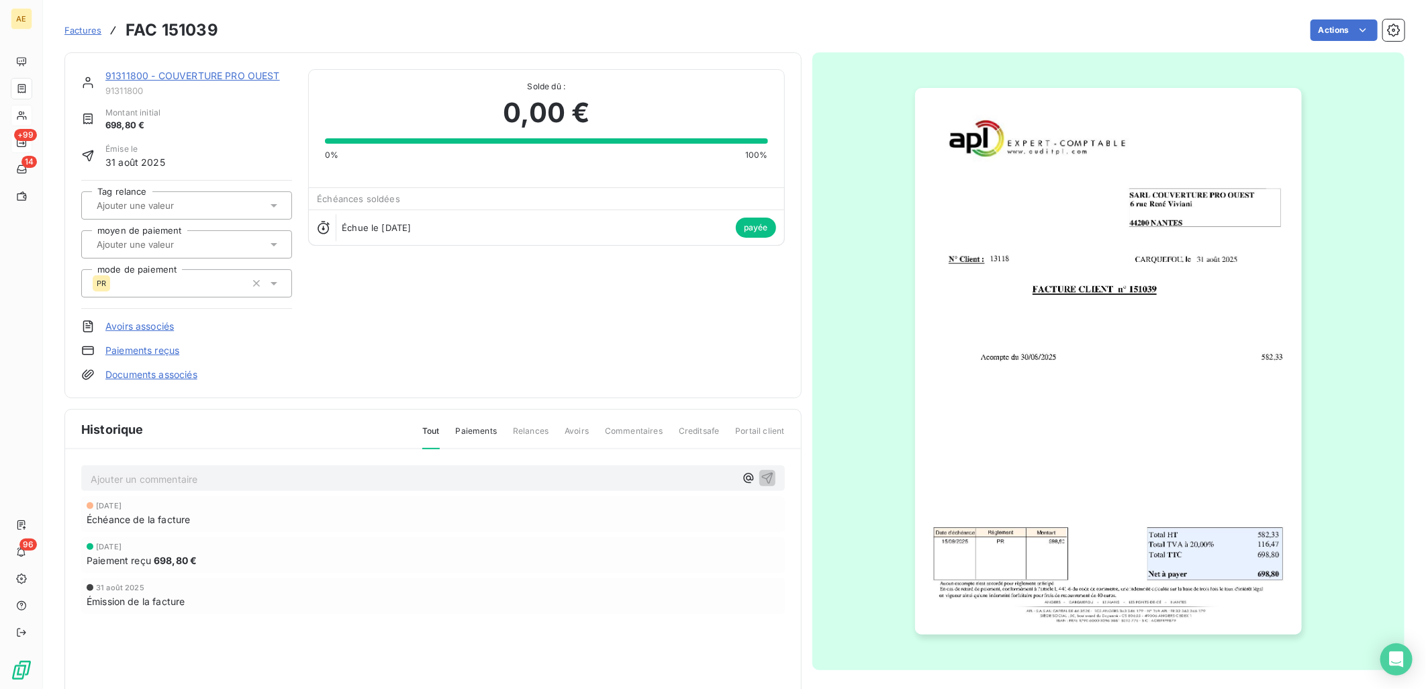
click at [211, 76] on link "91311800 - COUVERTURE PRO OUEST" at bounding box center [192, 75] width 175 height 11
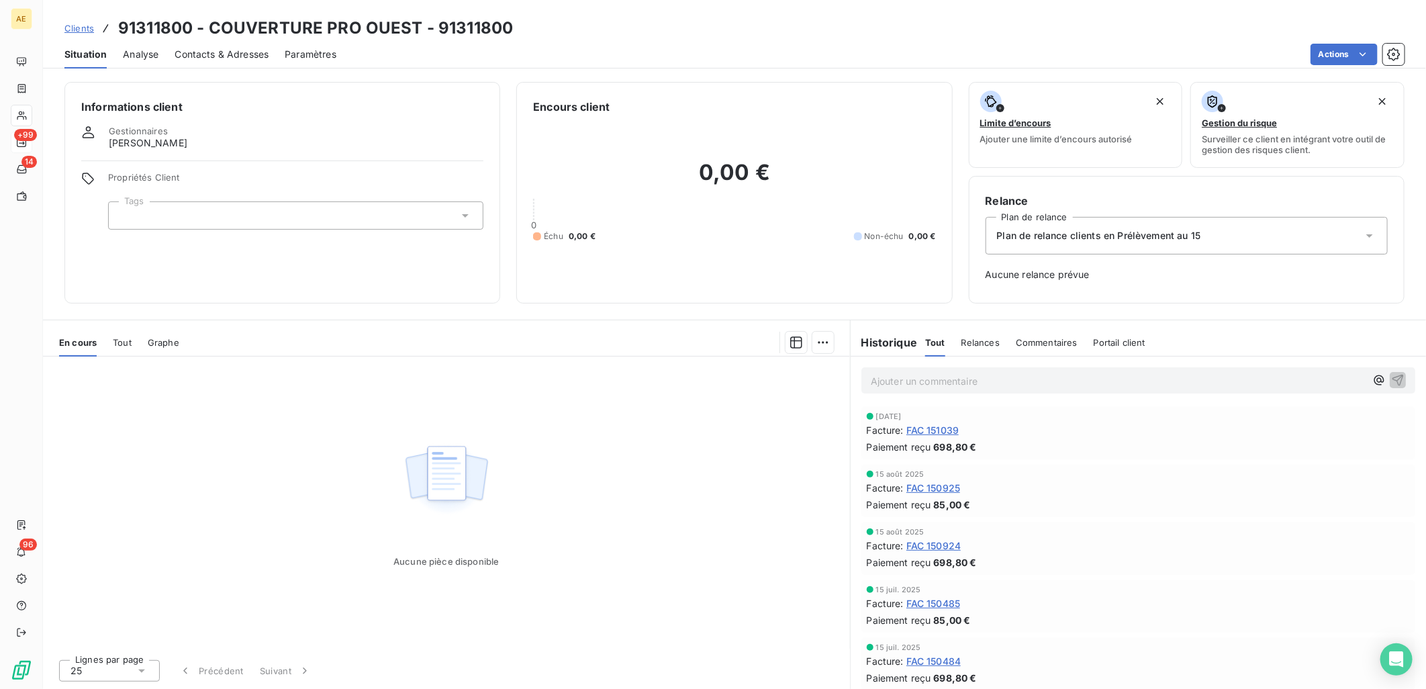
click at [88, 23] on span "Clients" at bounding box center [79, 28] width 30 height 11
